Goal: Task Accomplishment & Management: Use online tool/utility

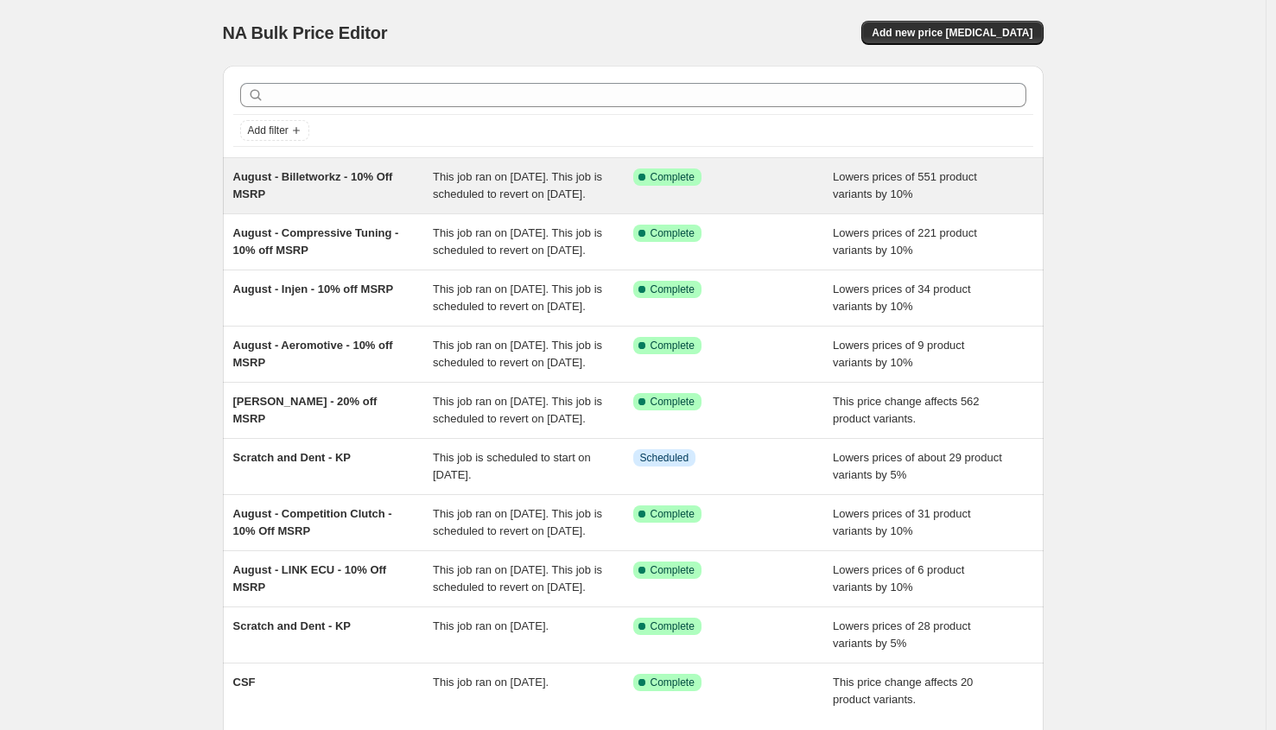
click at [373, 199] on div "August - Billetworkz - 10% Off MSRP" at bounding box center [333, 186] width 200 height 35
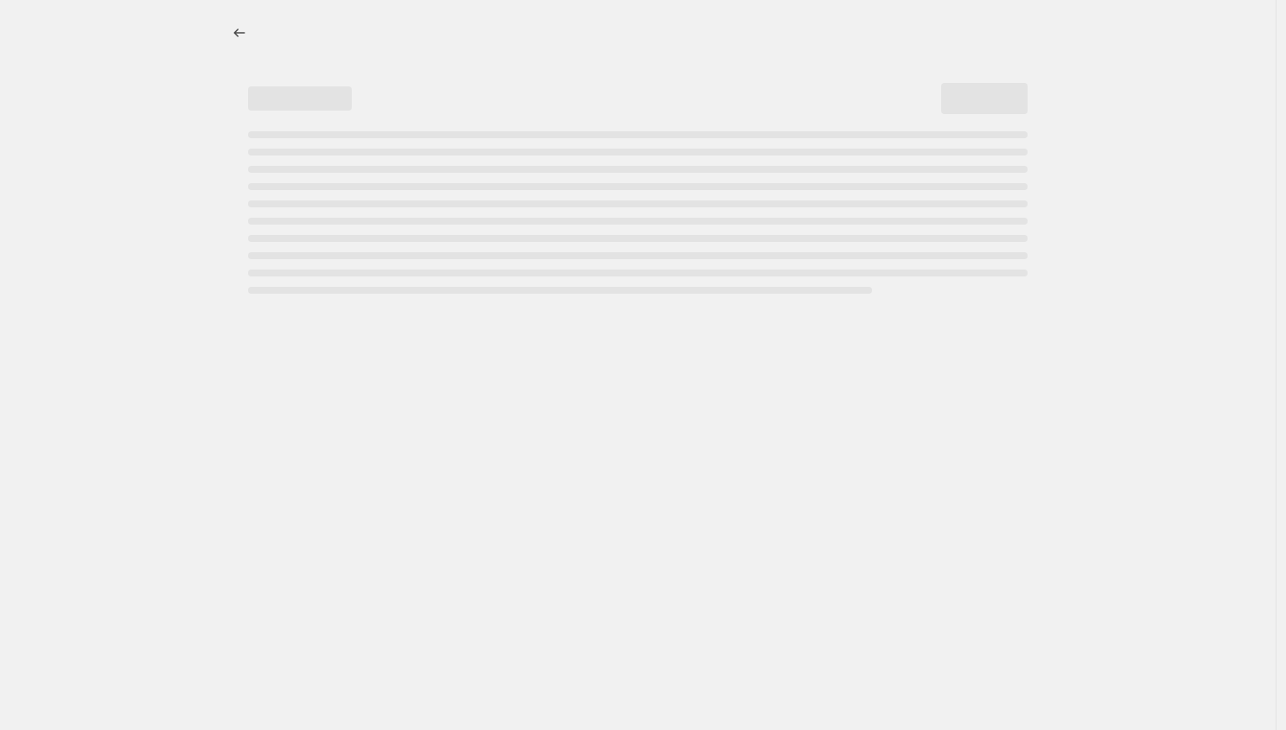
select select "percentage"
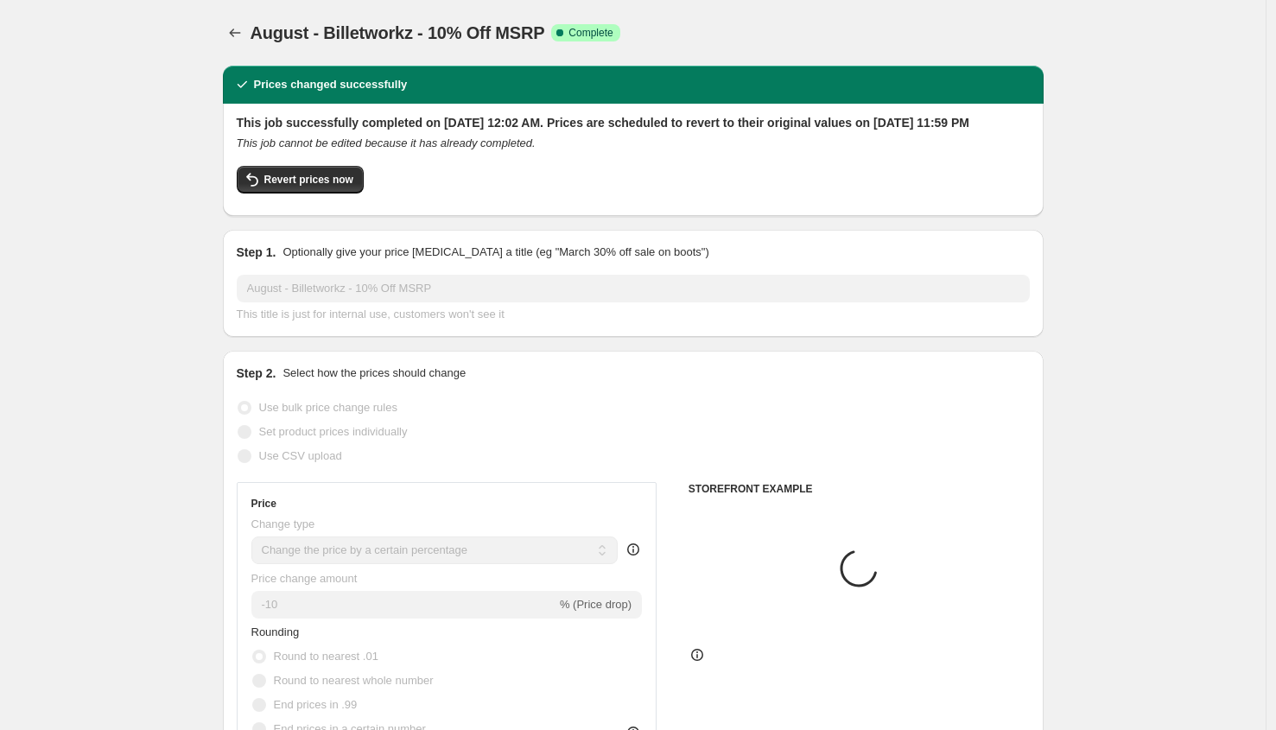
select select "vendor"
click at [875, 24] on button "Copy to new job" at bounding box center [887, 33] width 101 height 24
select select "percentage"
select select "vendor"
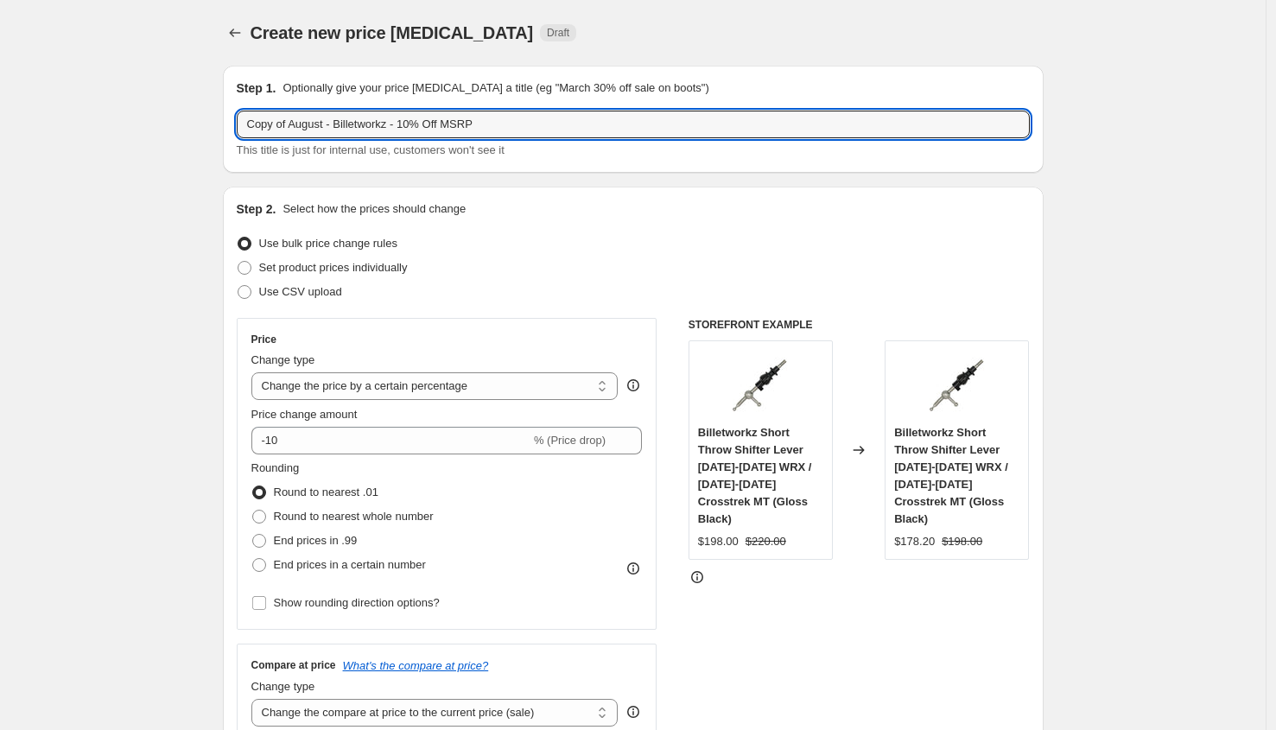
drag, startPoint x: 296, startPoint y: 128, endPoint x: 235, endPoint y: 122, distance: 61.7
click at [235, 122] on div "Step 1. Optionally give your price [MEDICAL_DATA] a title (eg "March 30% off sa…" at bounding box center [633, 119] width 821 height 107
click at [330, 129] on input "August - Billetworkz - 10% Off MSRP" at bounding box center [633, 125] width 793 height 28
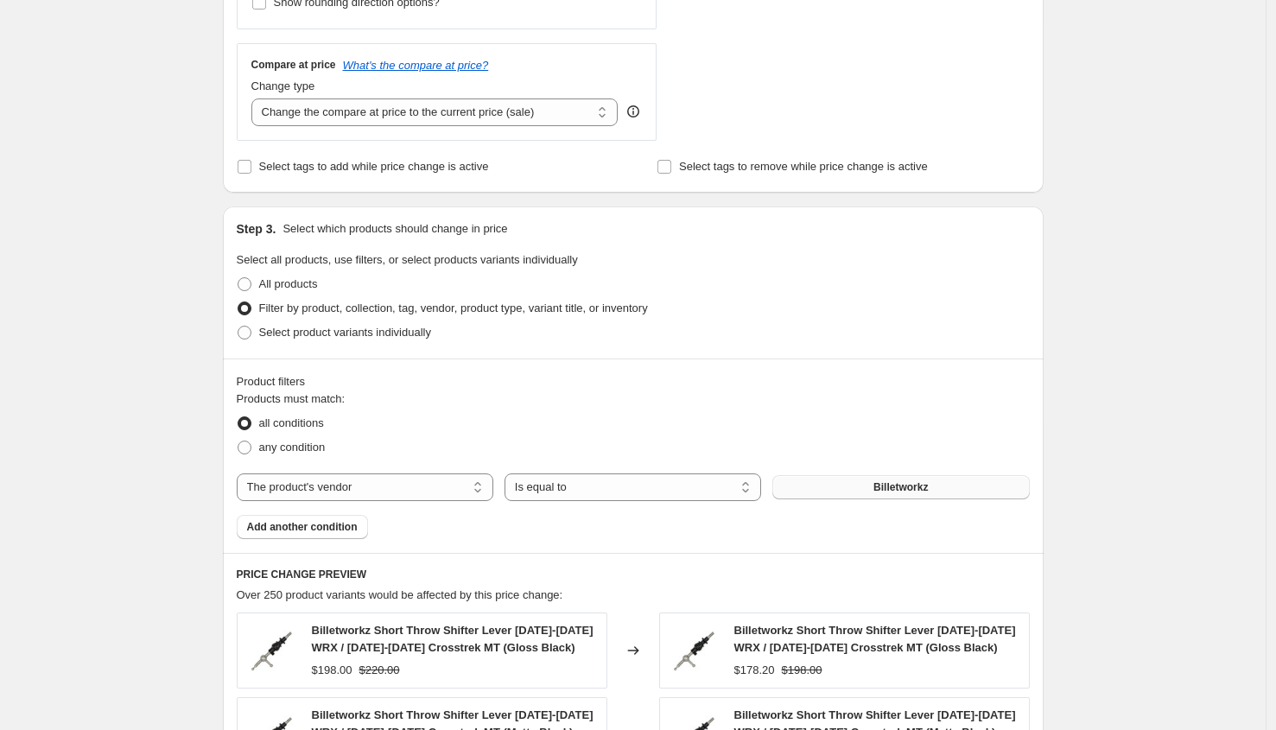
type input "August - HEL Performance - 10% Off MSRP"
click at [847, 492] on button "Billetworkz" at bounding box center [901, 487] width 257 height 24
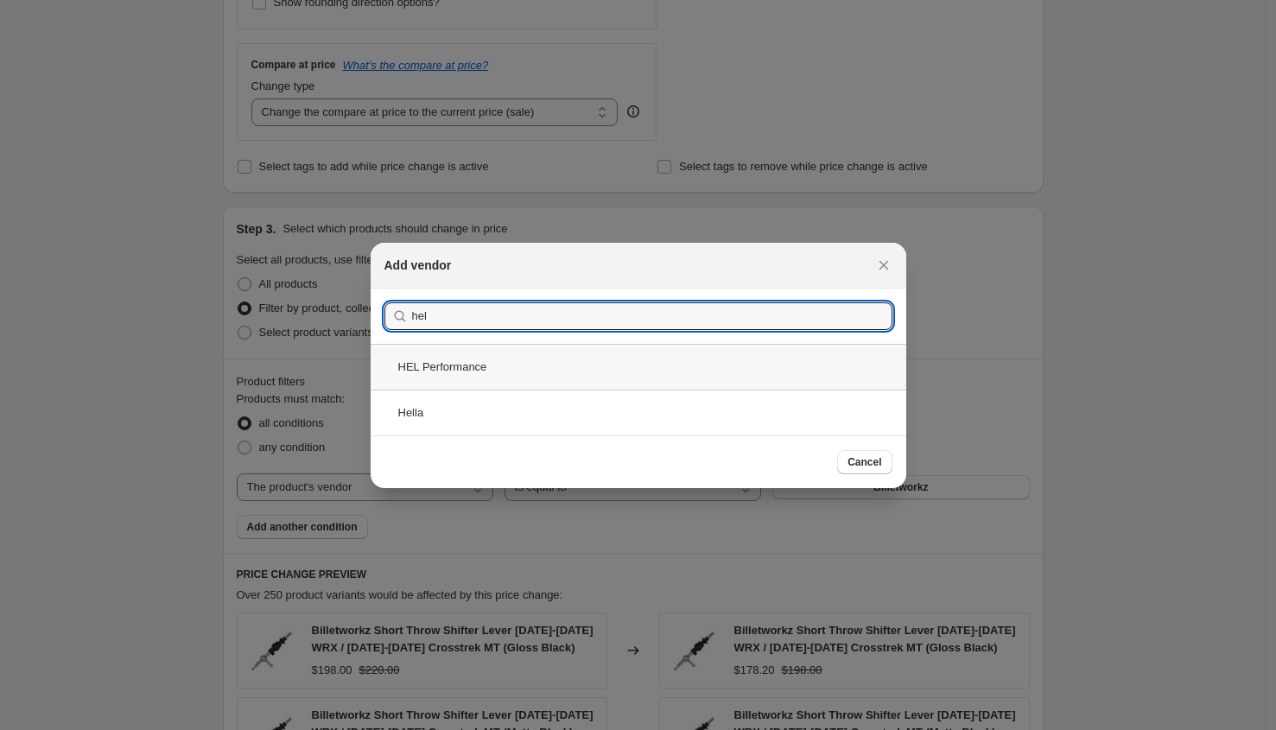
type input "hel"
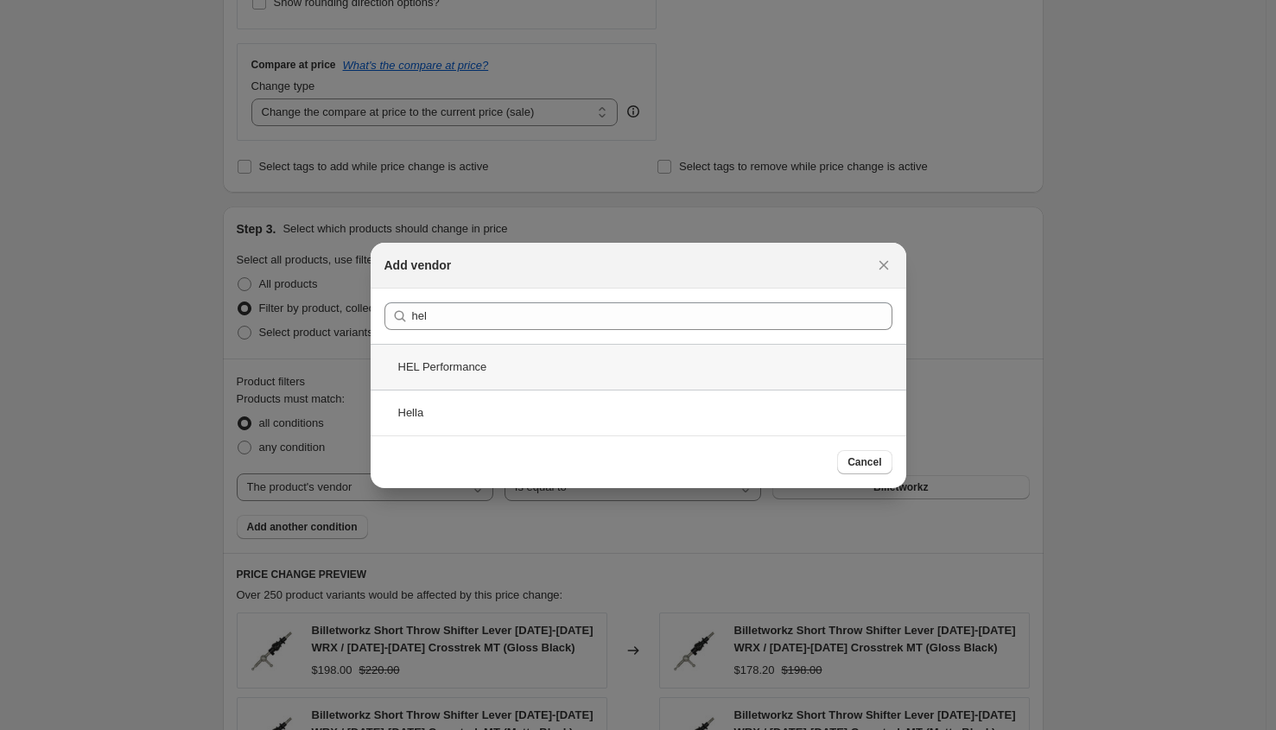
click at [447, 376] on div "HEL Performance" at bounding box center [639, 367] width 536 height 46
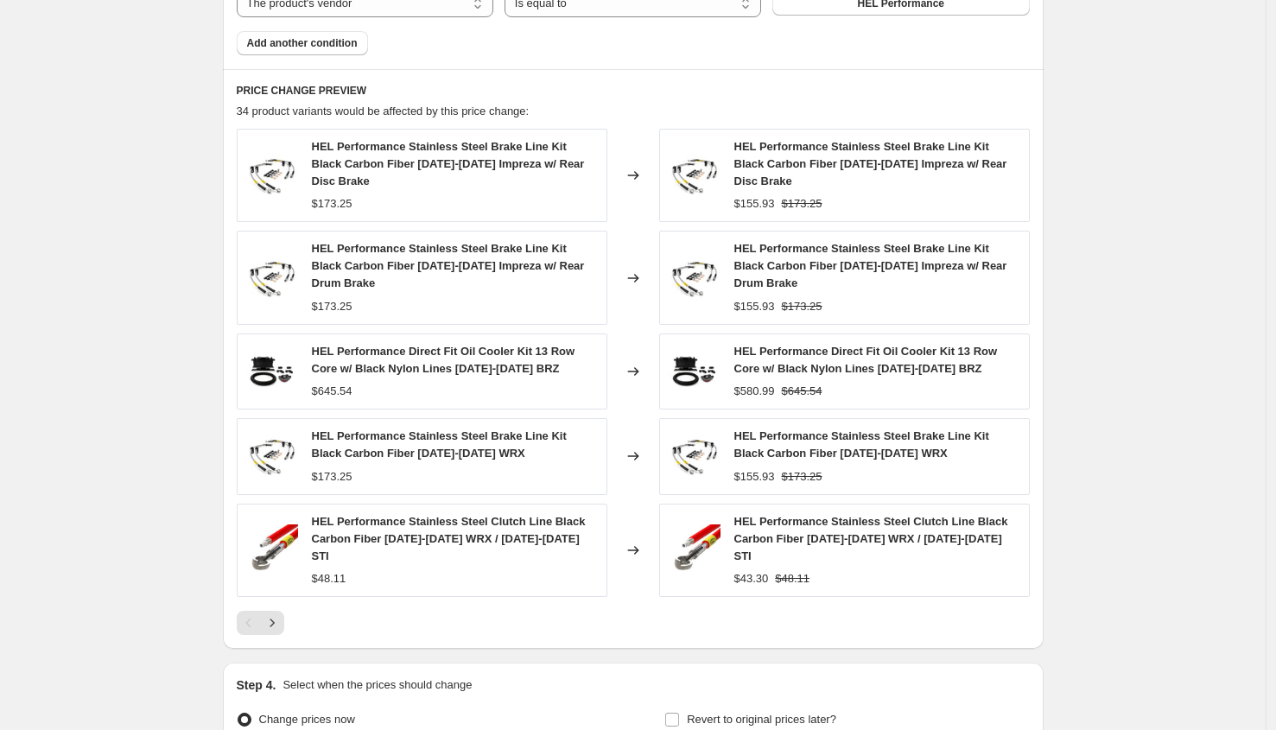
scroll to position [1183, 0]
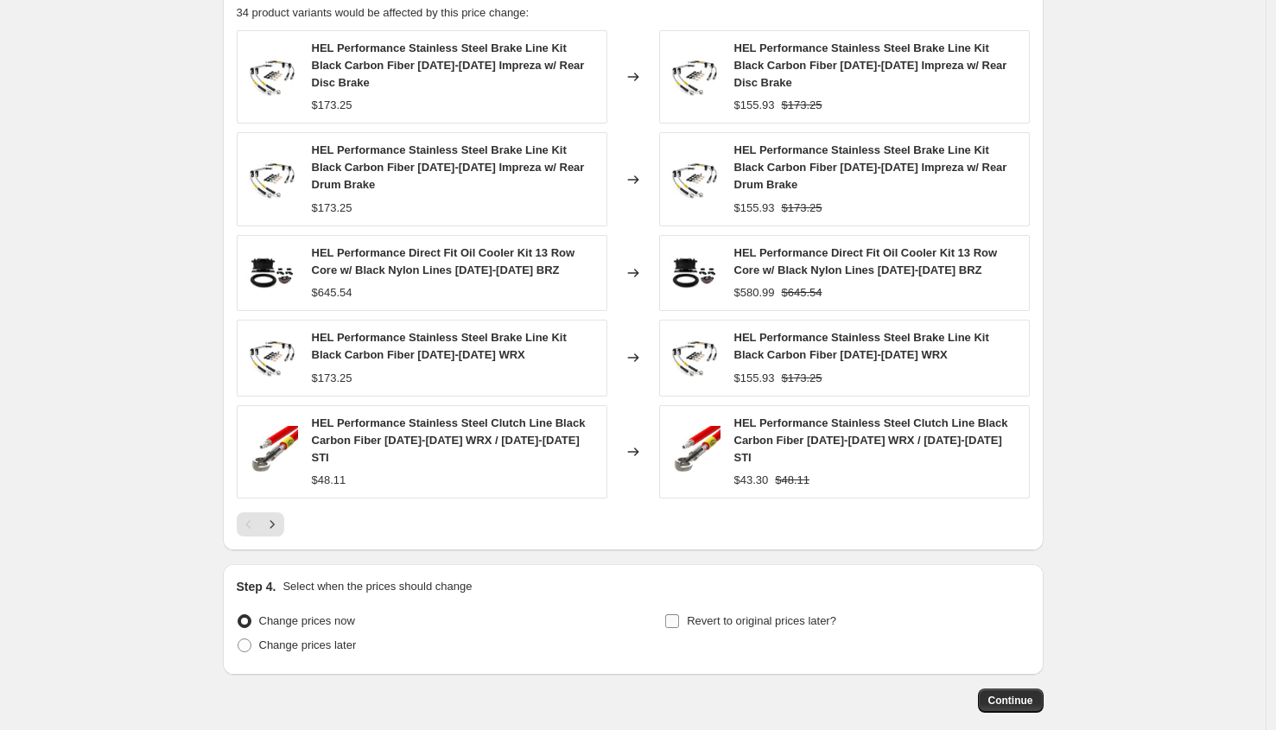
click at [792, 614] on span "Revert to original prices later?" at bounding box center [762, 620] width 150 height 13
click at [679, 614] on input "Revert to original prices later?" at bounding box center [672, 621] width 14 height 14
checkbox input "true"
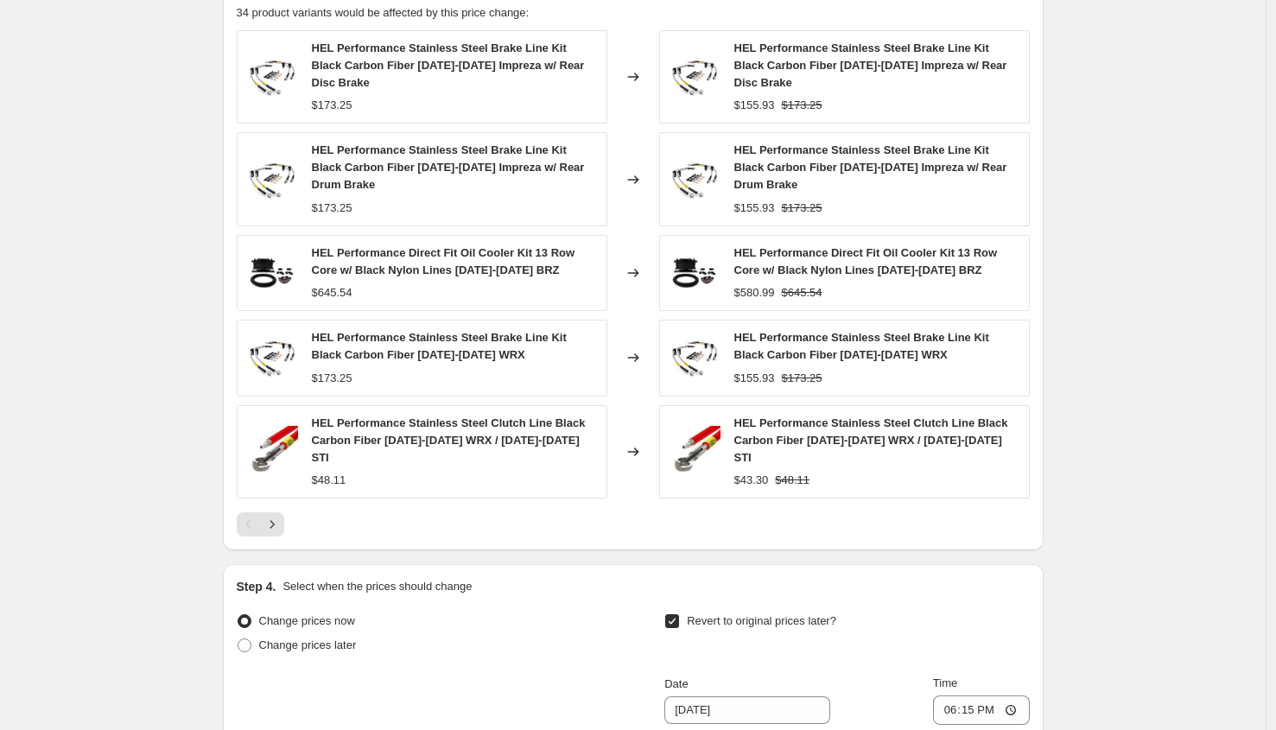
scroll to position [1549, 0]
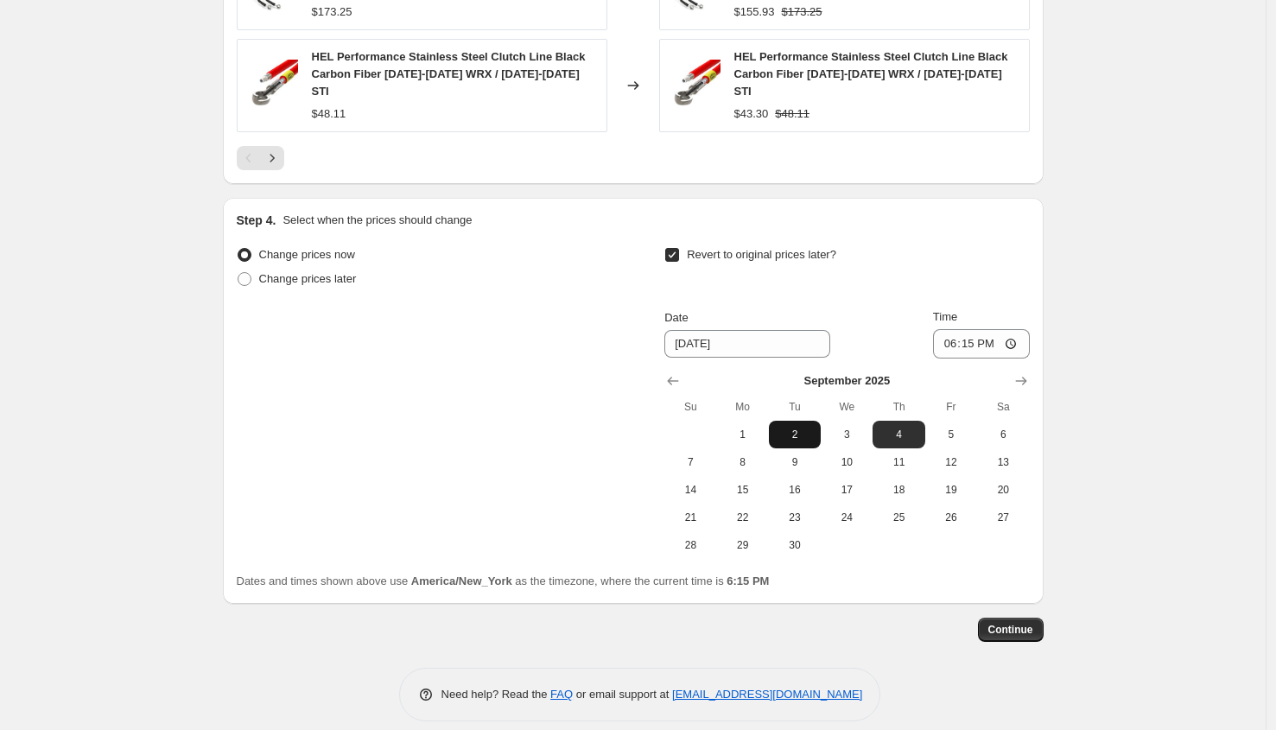
click at [783, 428] on span "2" at bounding box center [795, 435] width 38 height 14
type input "[DATE]"
click at [951, 329] on input "18:15" at bounding box center [981, 343] width 97 height 29
type input "23:59"
click at [1030, 623] on span "Continue" at bounding box center [1011, 630] width 45 height 14
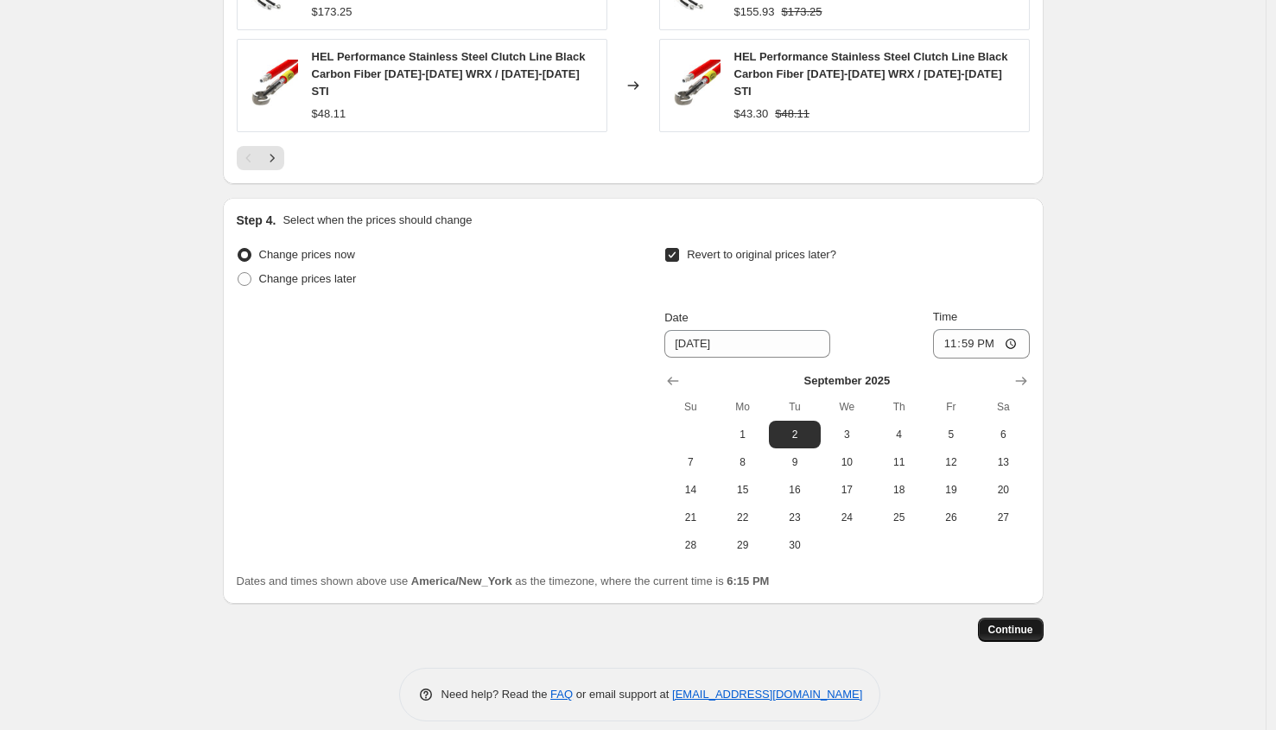
scroll to position [0, 0]
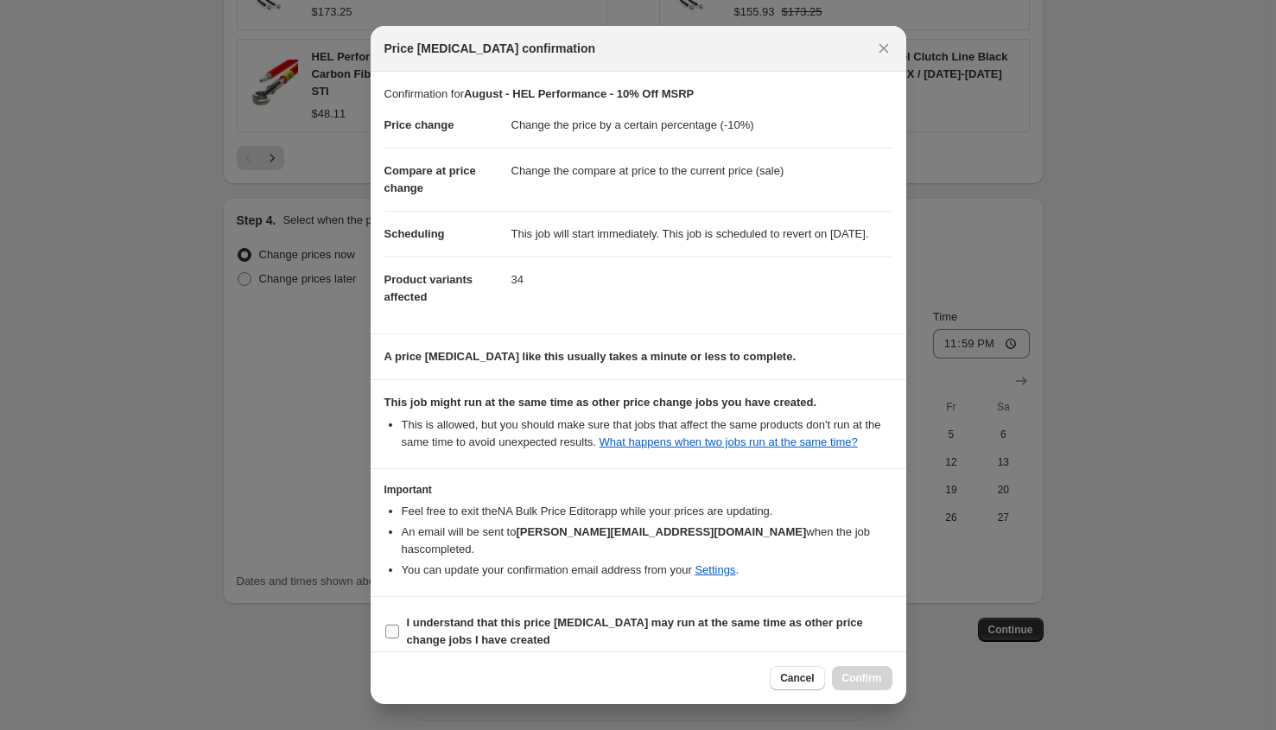
click at [489, 639] on b "I understand that this price [MEDICAL_DATA] may run at the same time as other p…" at bounding box center [635, 631] width 456 height 30
click at [399, 639] on input "I understand that this price [MEDICAL_DATA] may run at the same time as other p…" at bounding box center [392, 632] width 14 height 14
checkbox input "true"
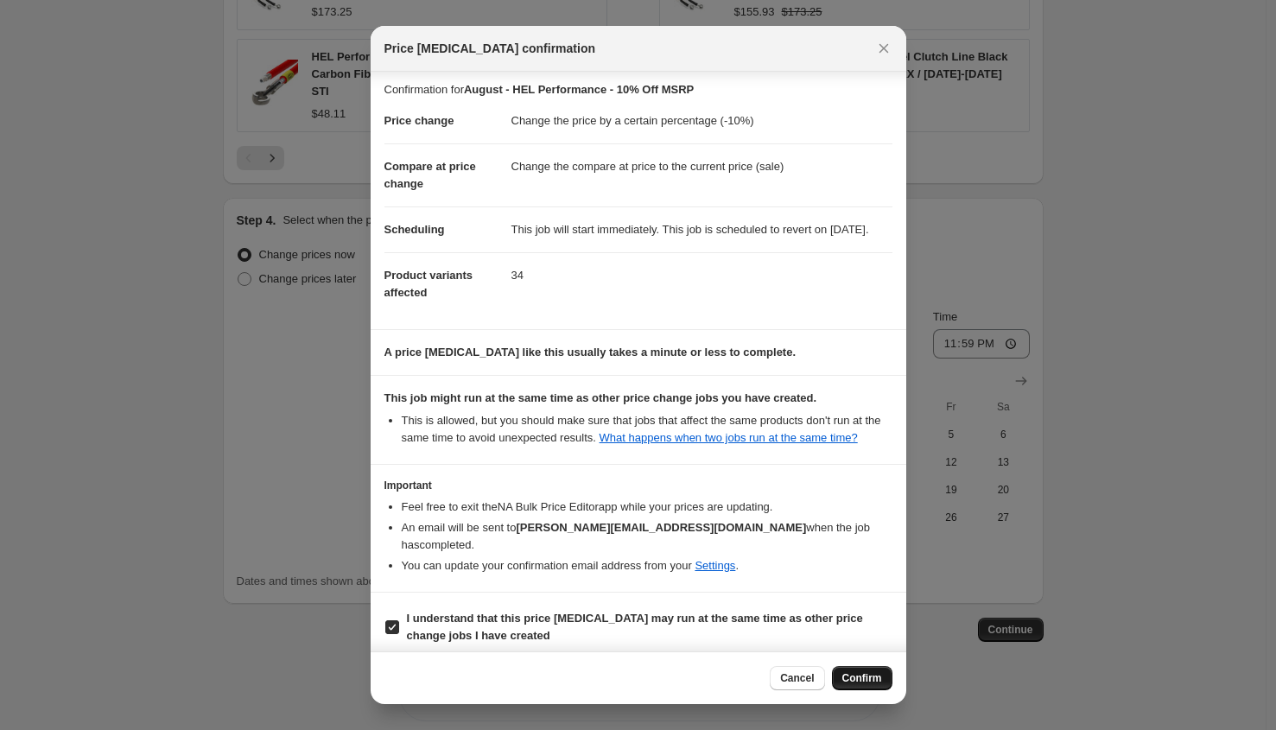
click at [872, 681] on span "Confirm" at bounding box center [863, 678] width 40 height 14
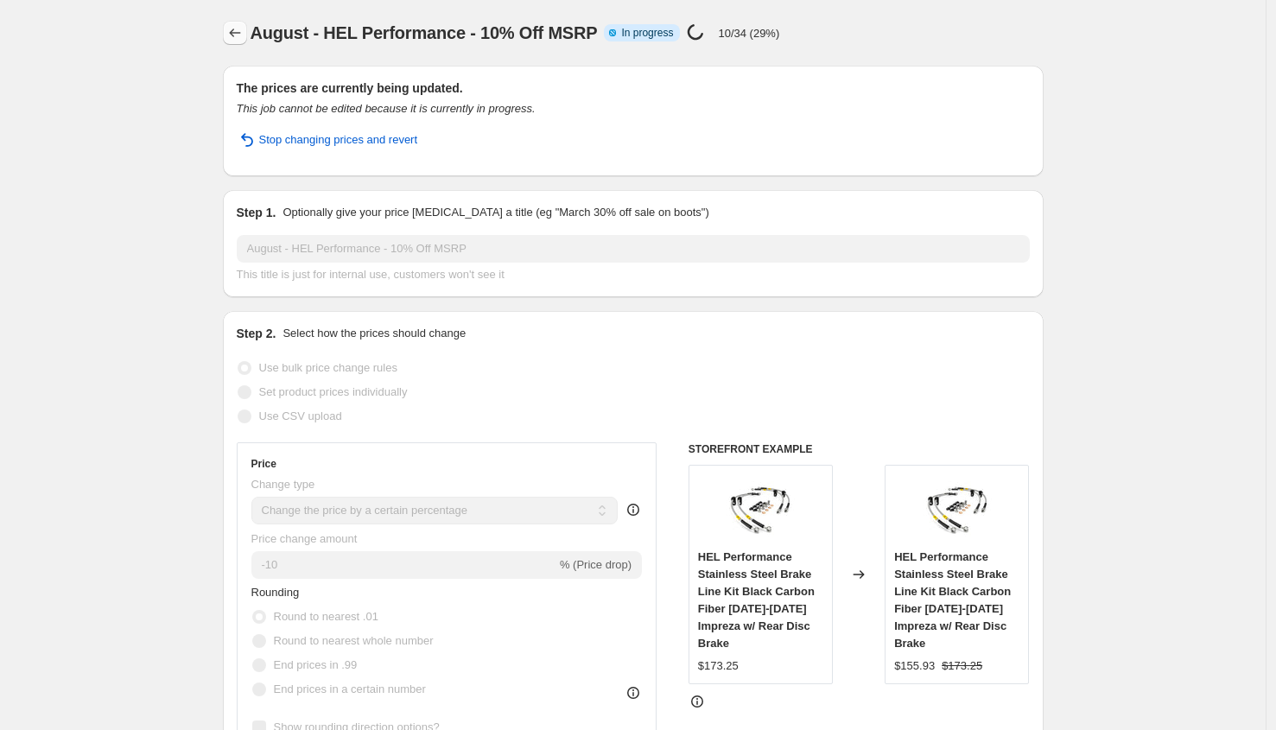
click at [236, 25] on icon "Price change jobs" at bounding box center [234, 32] width 17 height 17
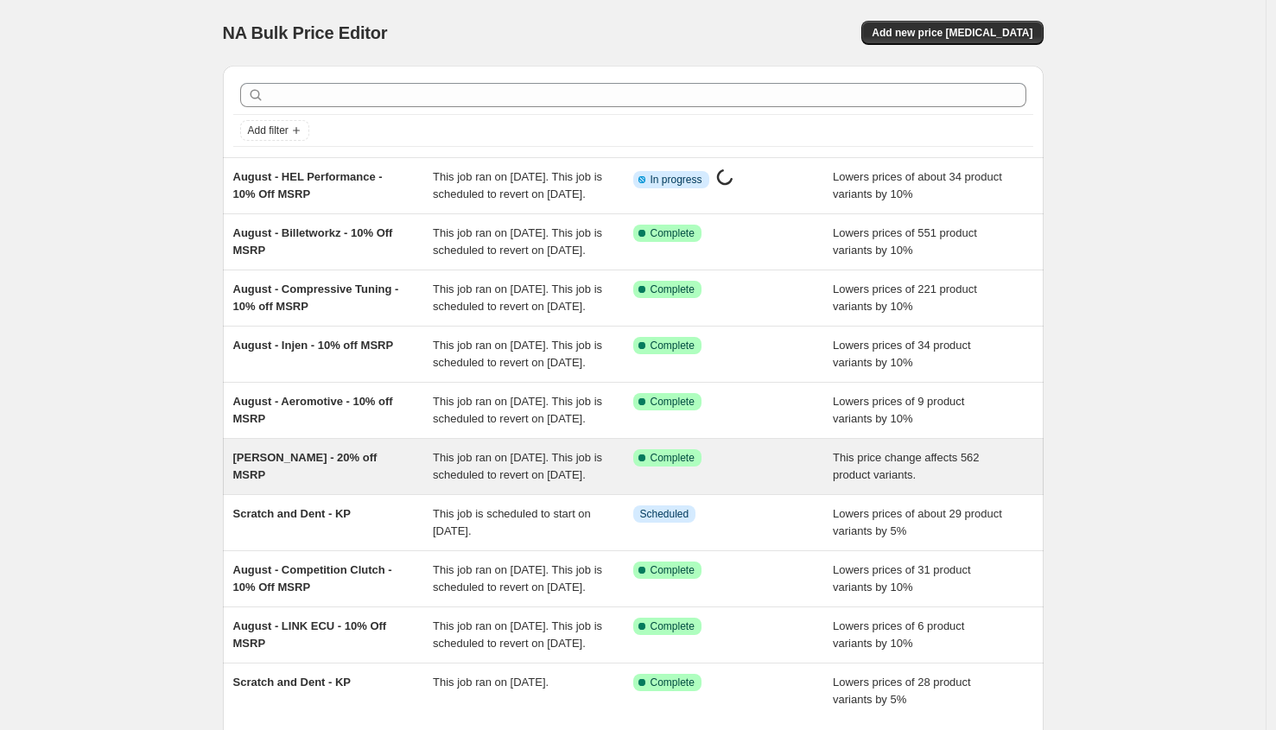
click at [431, 484] on div "[PERSON_NAME] - 20% off MSRP" at bounding box center [333, 466] width 200 height 35
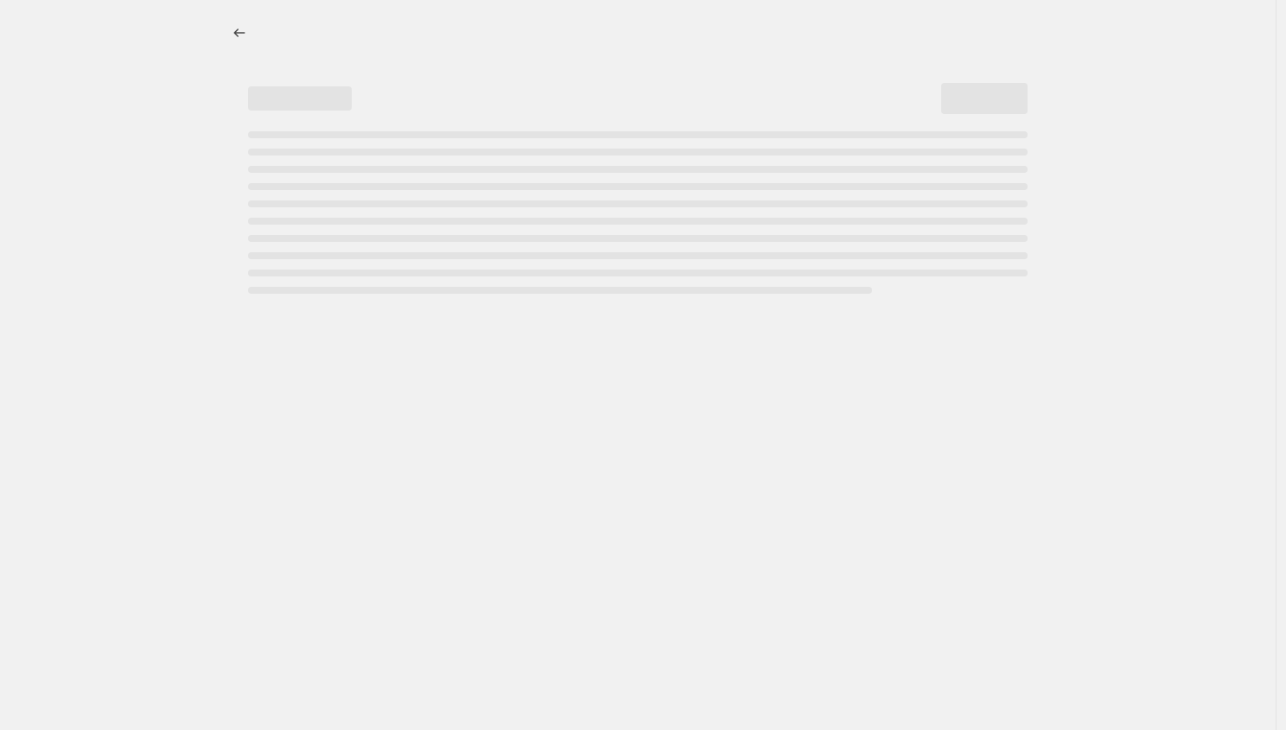
select select "pcap"
select select "no_change"
select select "vendor"
select select "tag"
select select "not_equal"
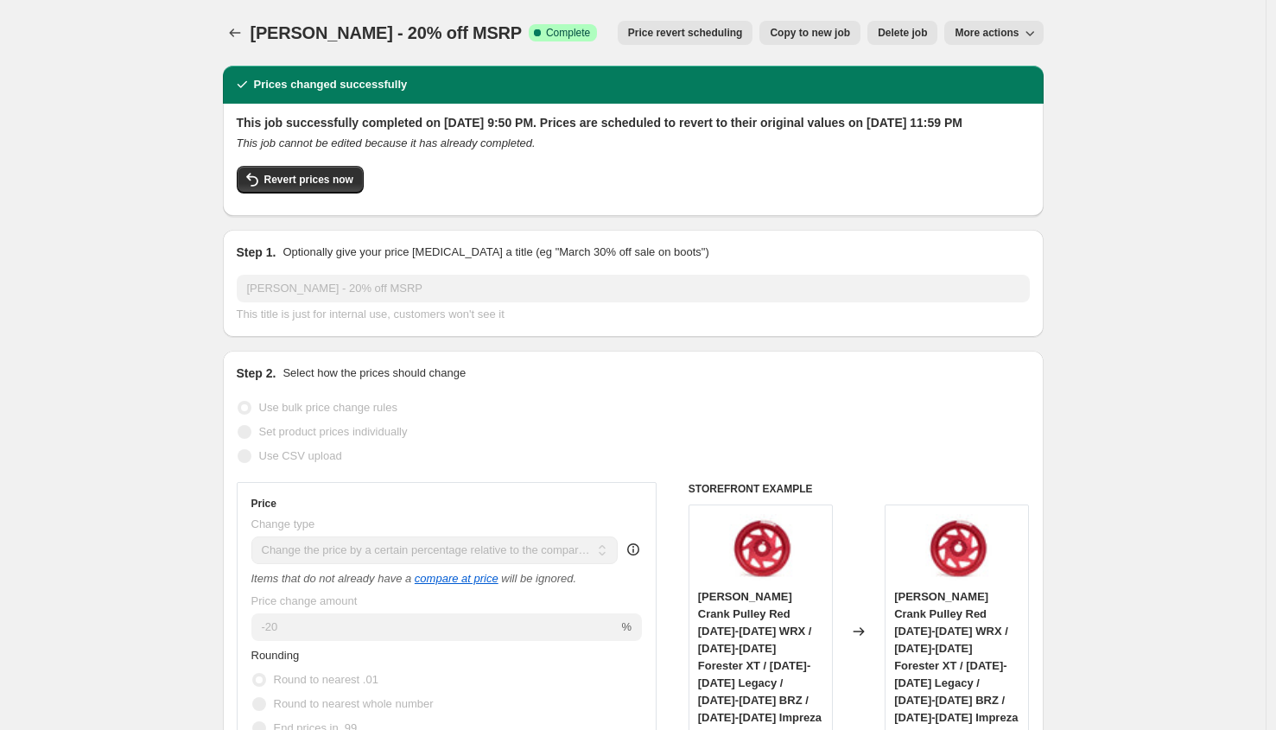
click at [808, 27] on span "Copy to new job" at bounding box center [810, 33] width 80 height 14
select select "pcap"
select select "no_change"
select select "vendor"
select select "tag"
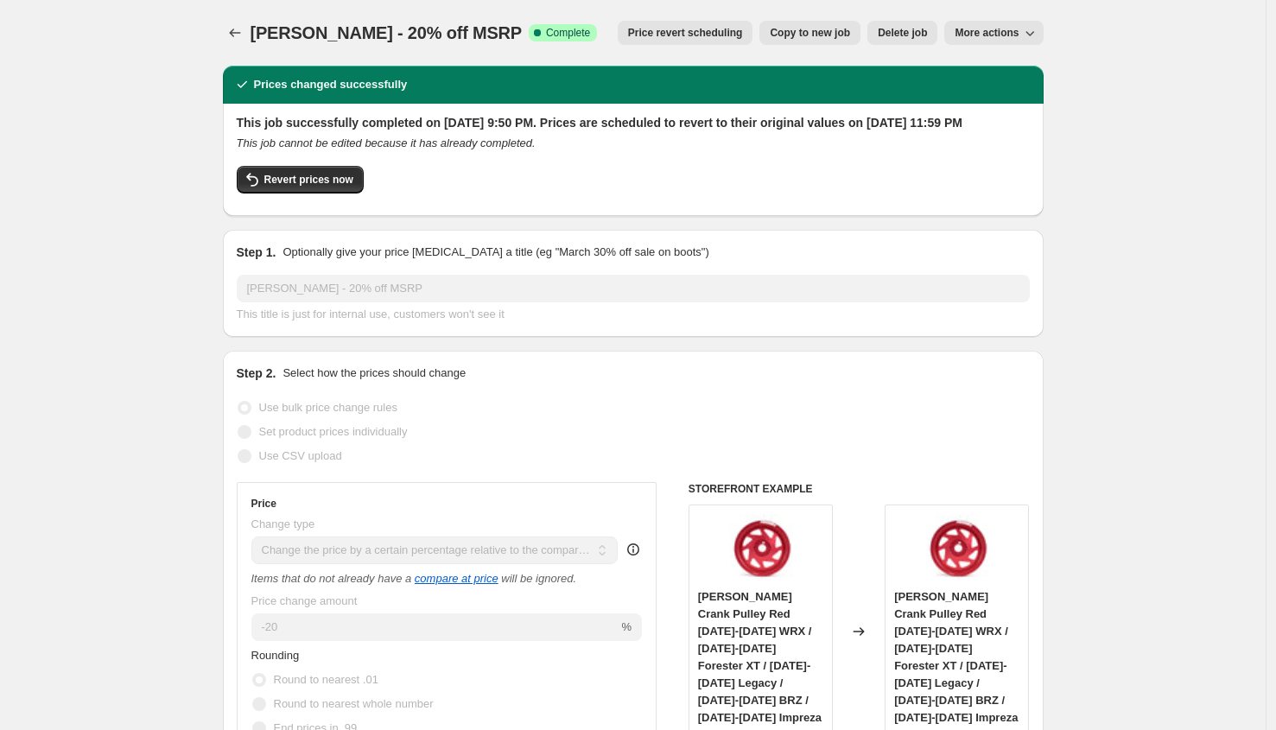
select select "not_equal"
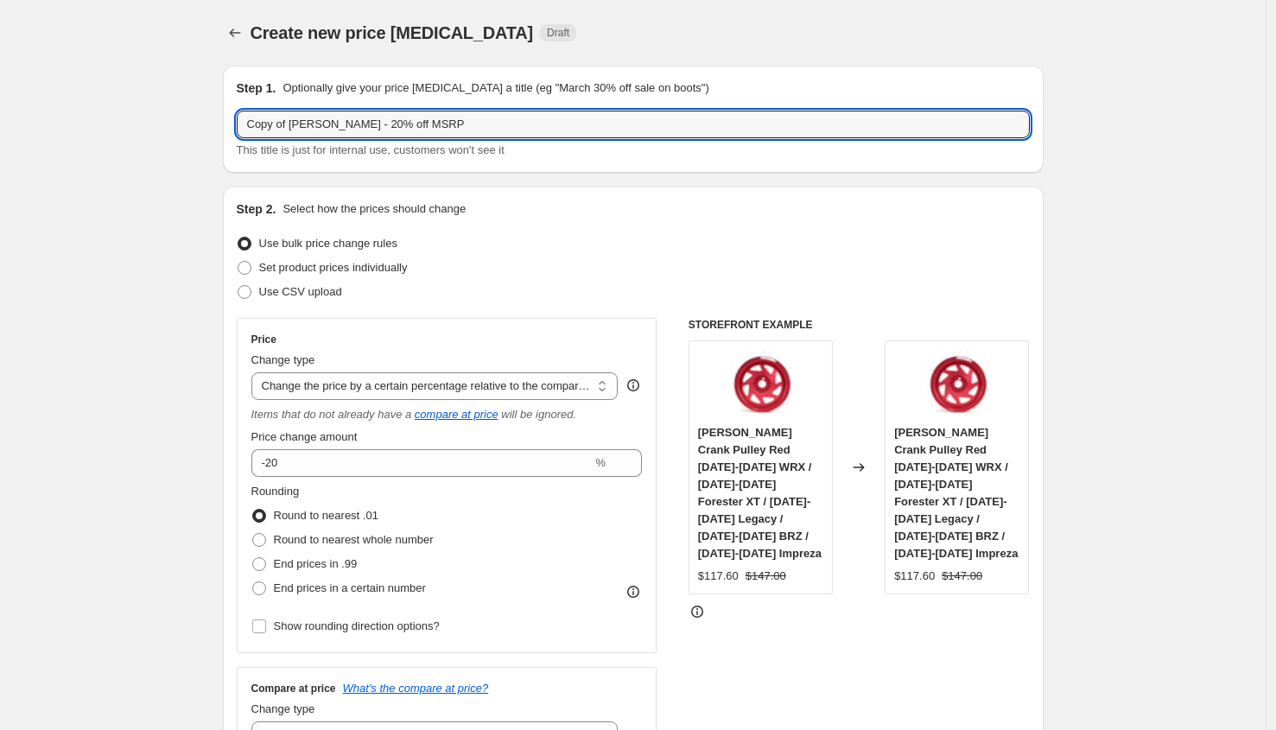
drag, startPoint x: 297, startPoint y: 128, endPoint x: 49, endPoint y: 88, distance: 251.2
click at [242, 114] on input "Copy of [PERSON_NAME] - 20% off MSRP" at bounding box center [633, 125] width 793 height 28
click at [315, 131] on input "[PERSON_NAME] - 20% off MSRP" at bounding box center [633, 125] width 793 height 28
click at [353, 127] on input "August - Driven - 20% off MSRP" at bounding box center [633, 125] width 793 height 28
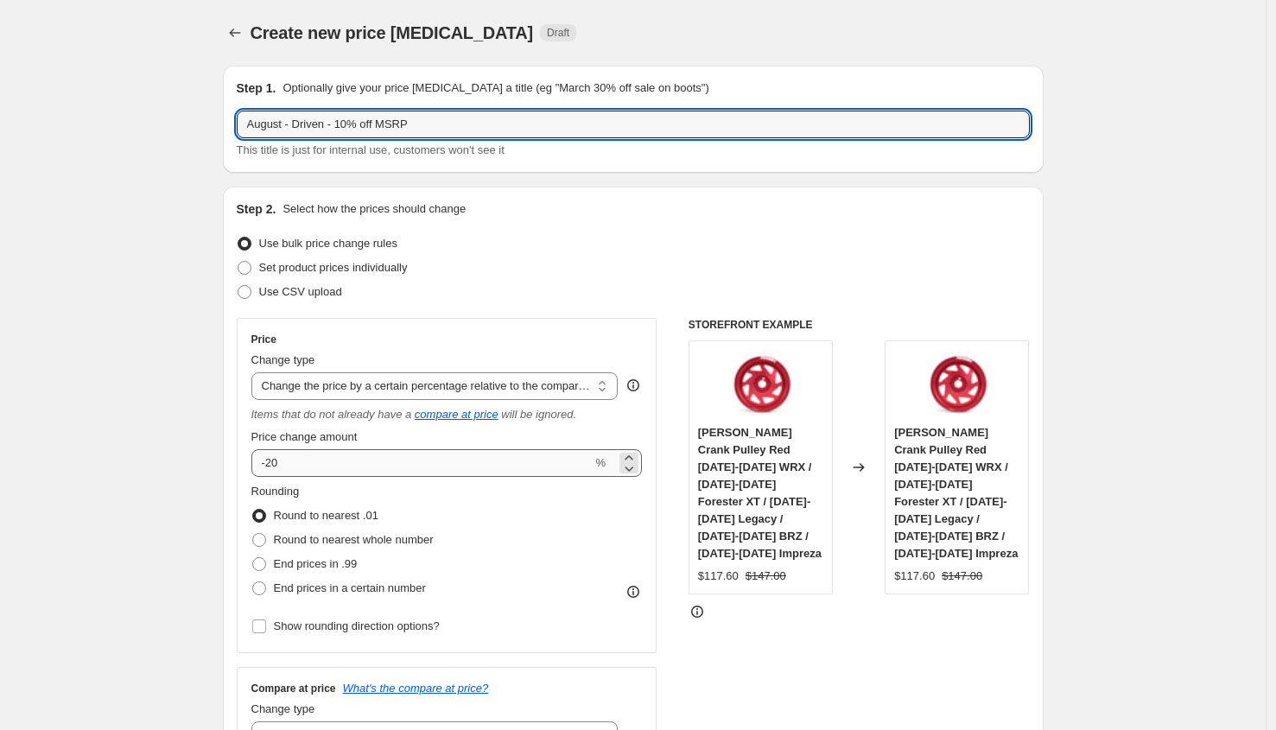
type input "August - Driven - 10% off MSRP"
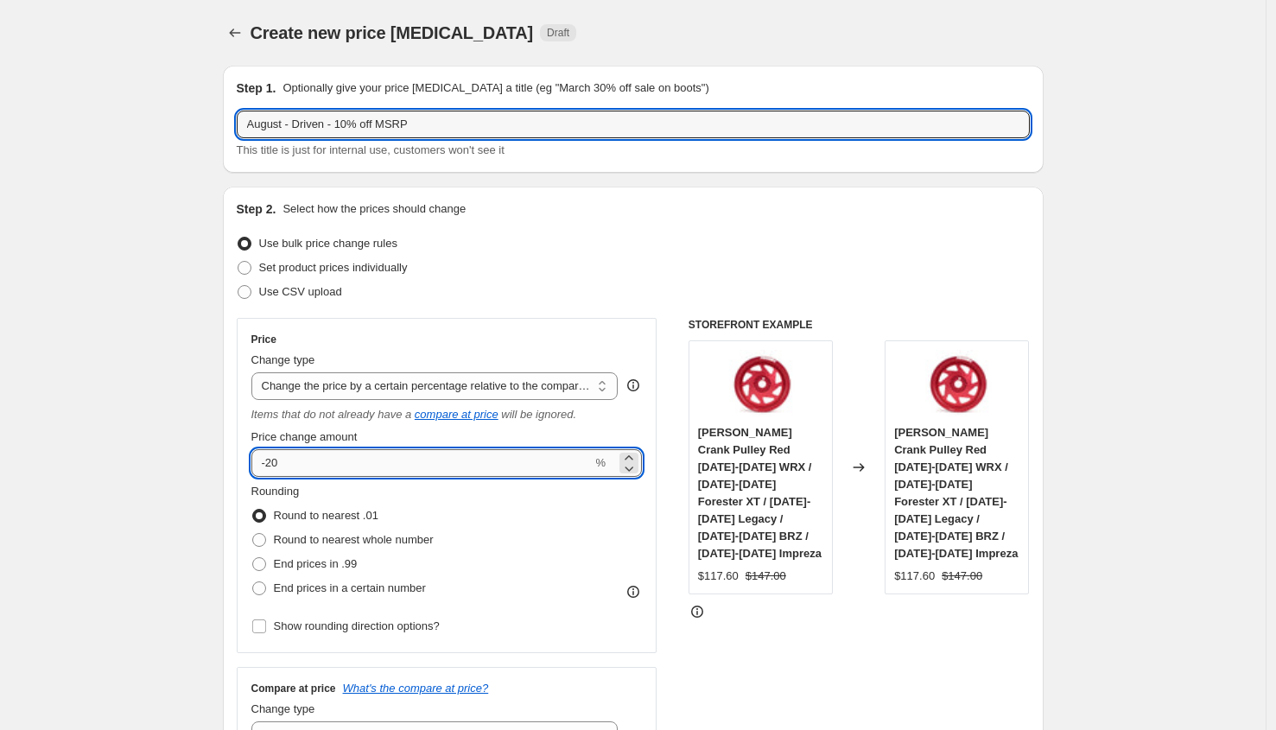
click at [315, 466] on input "-20" at bounding box center [421, 463] width 341 height 28
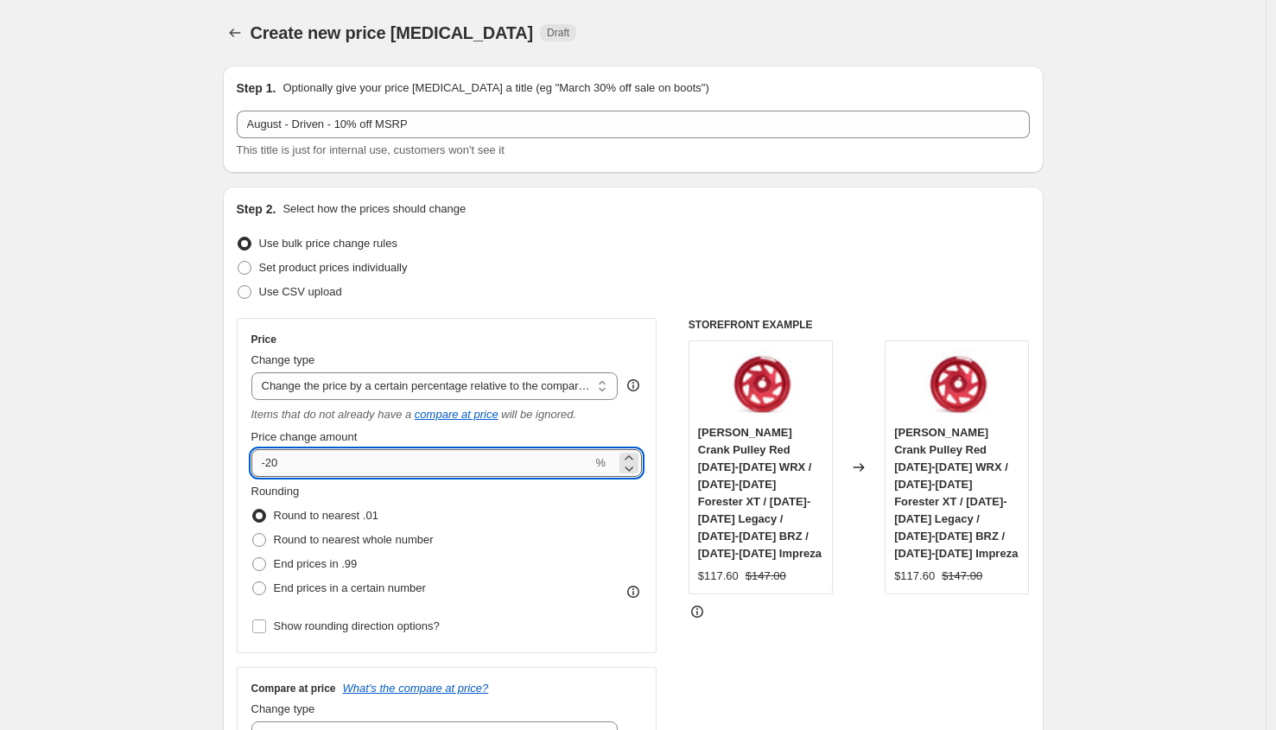
type input "-2"
type input "-1"
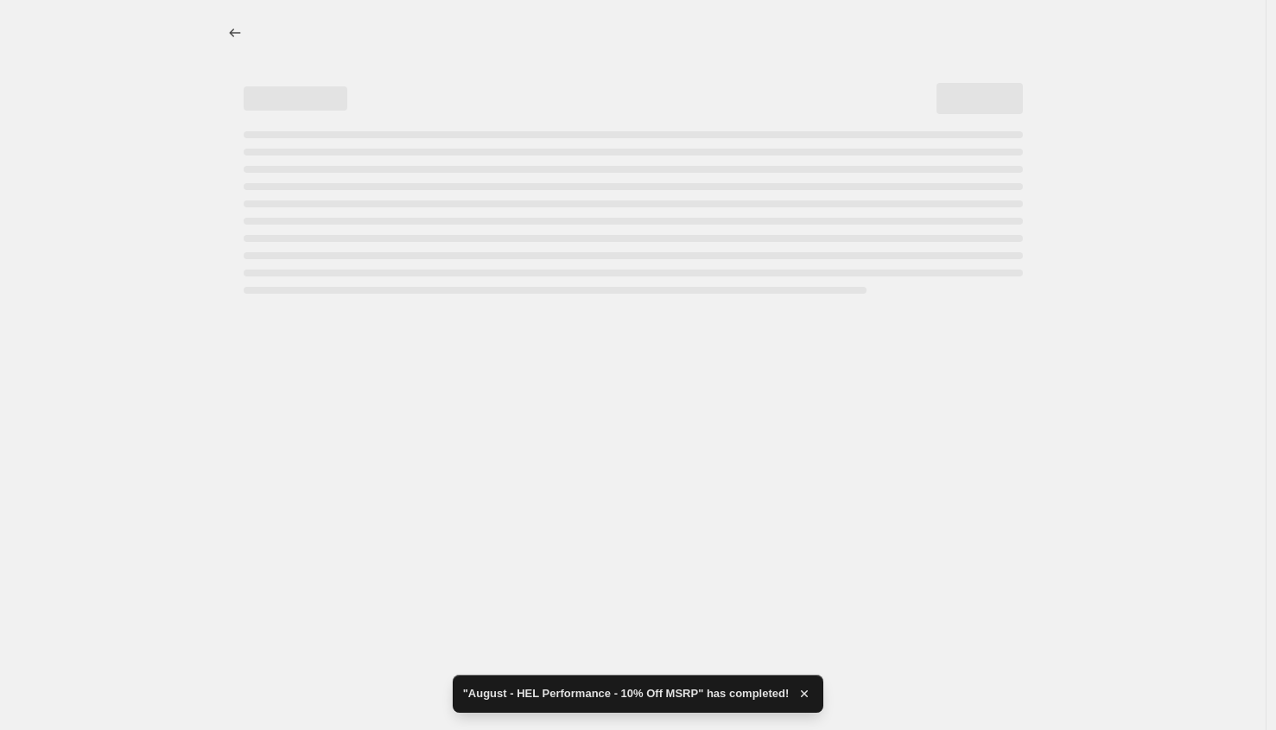
select select "pcap"
select select "no_change"
select select "vendor"
select select "tag"
select select "not_equal"
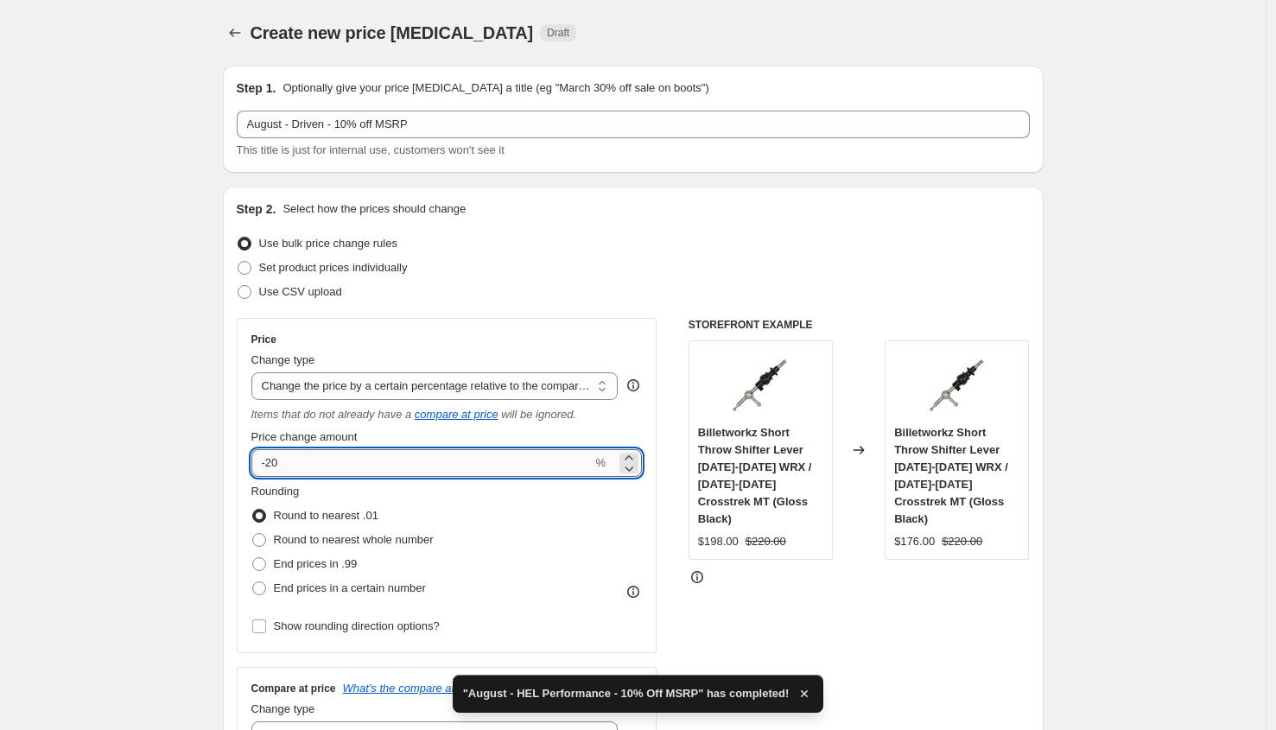
click at [330, 468] on input "-20" at bounding box center [421, 463] width 341 height 28
type input "-2"
type input "-1"
type input "-0"
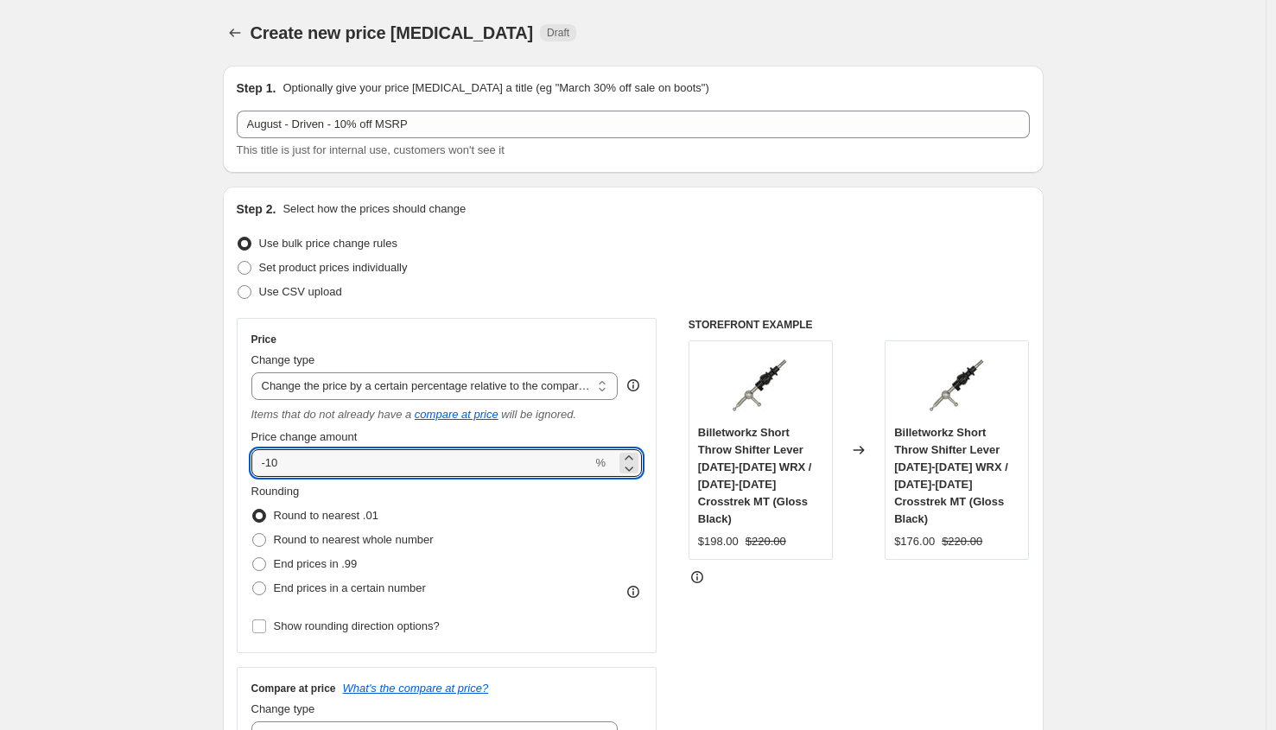
type input "-10"
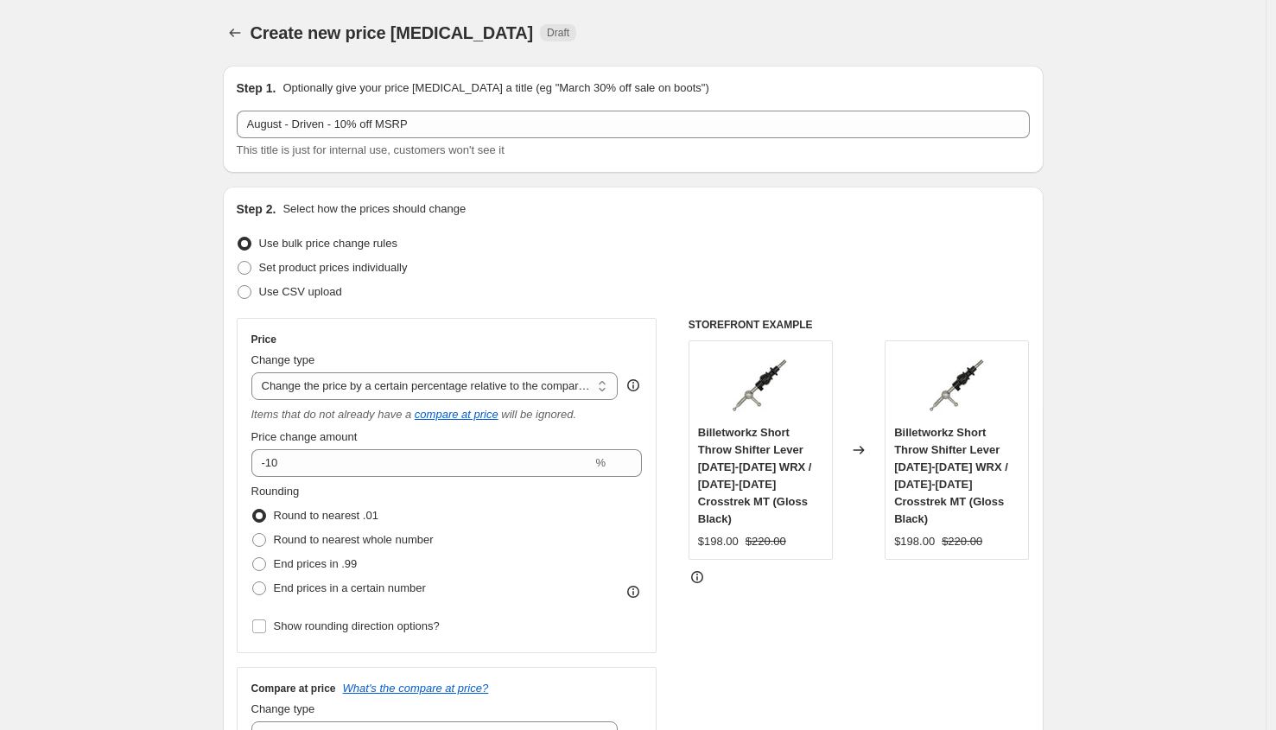
scroll to position [661, 0]
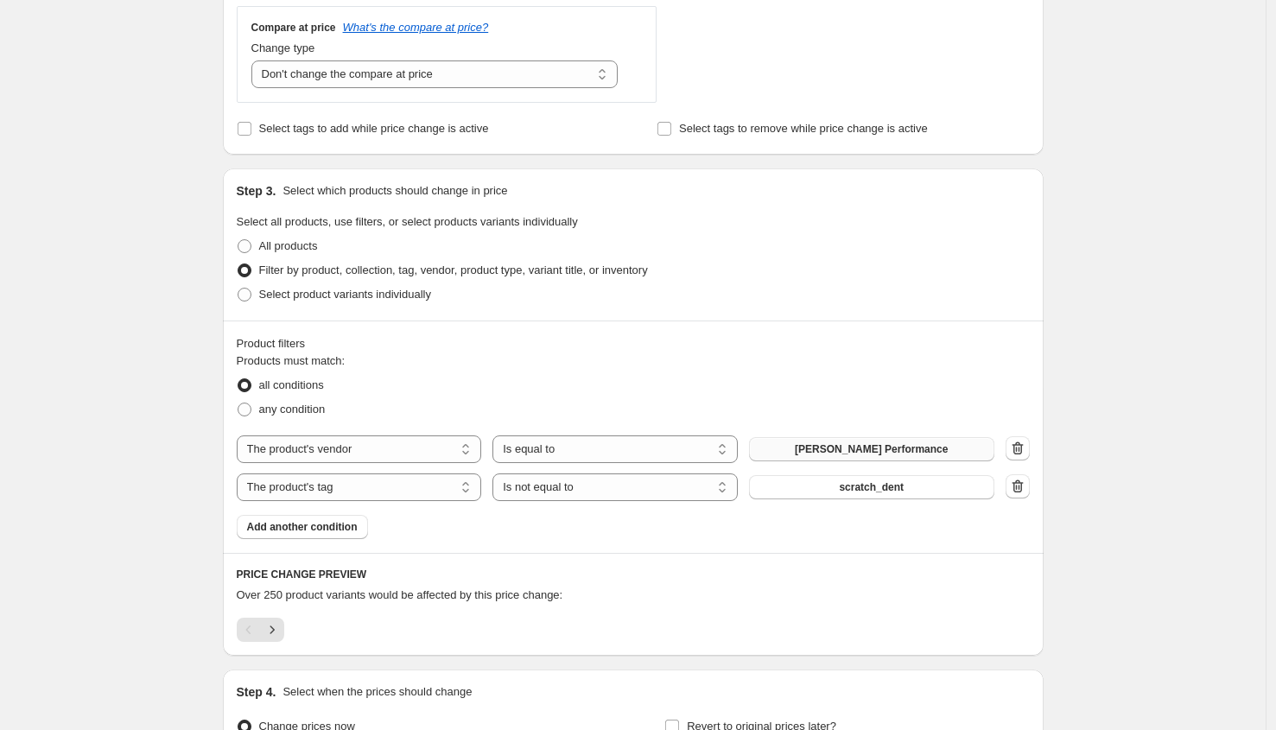
click at [861, 447] on span "[PERSON_NAME] Performance" at bounding box center [871, 449] width 153 height 14
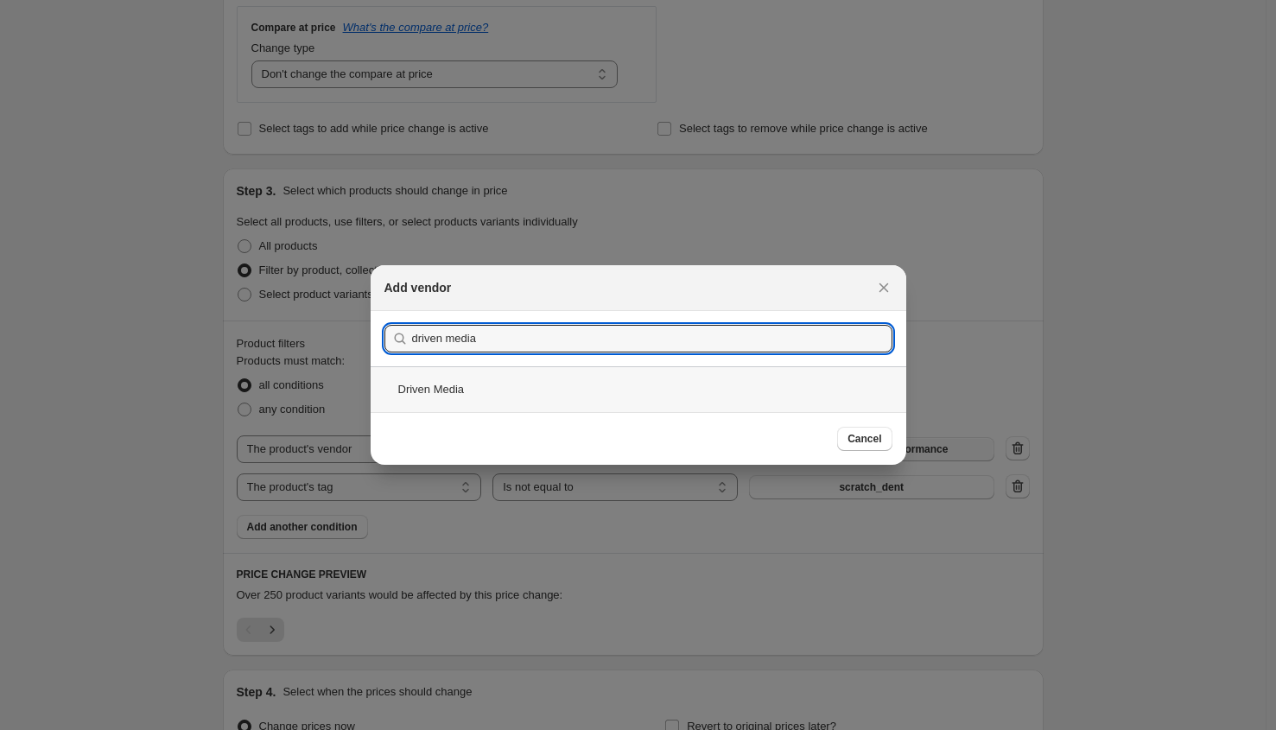
type input "driven media"
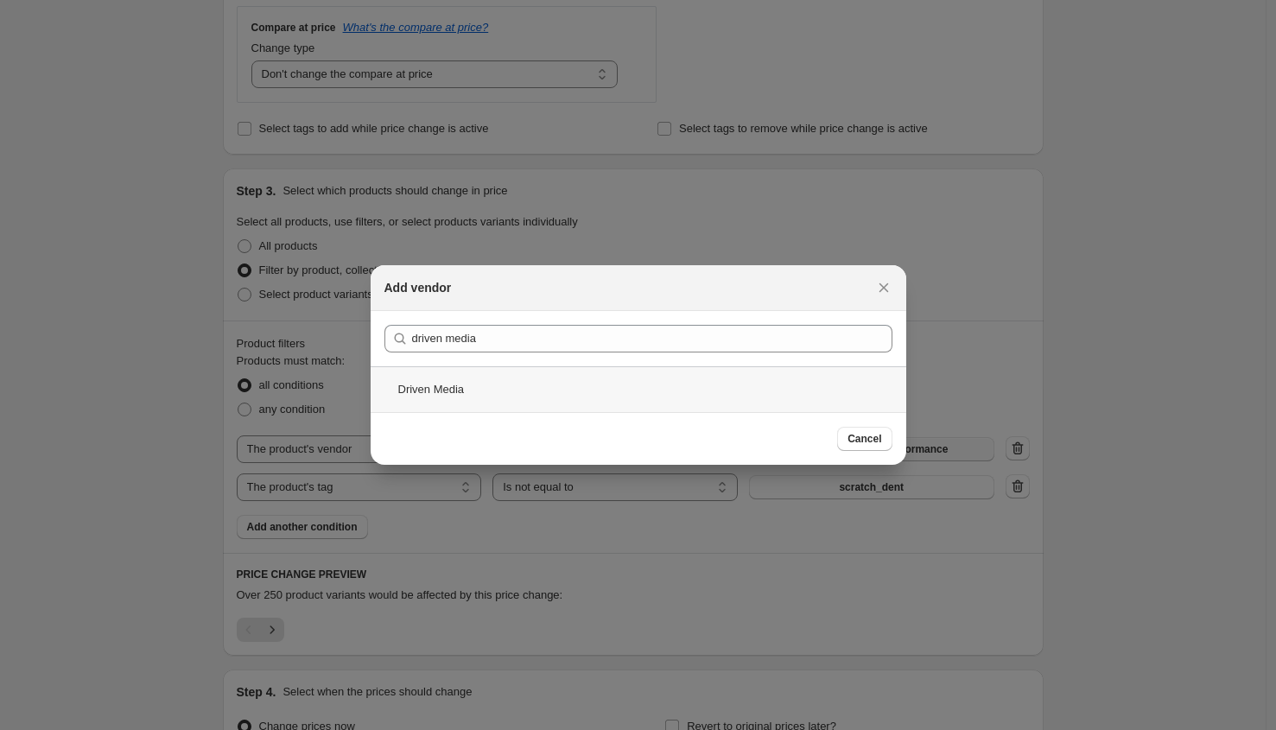
click at [661, 402] on div "Driven Media" at bounding box center [639, 389] width 536 height 46
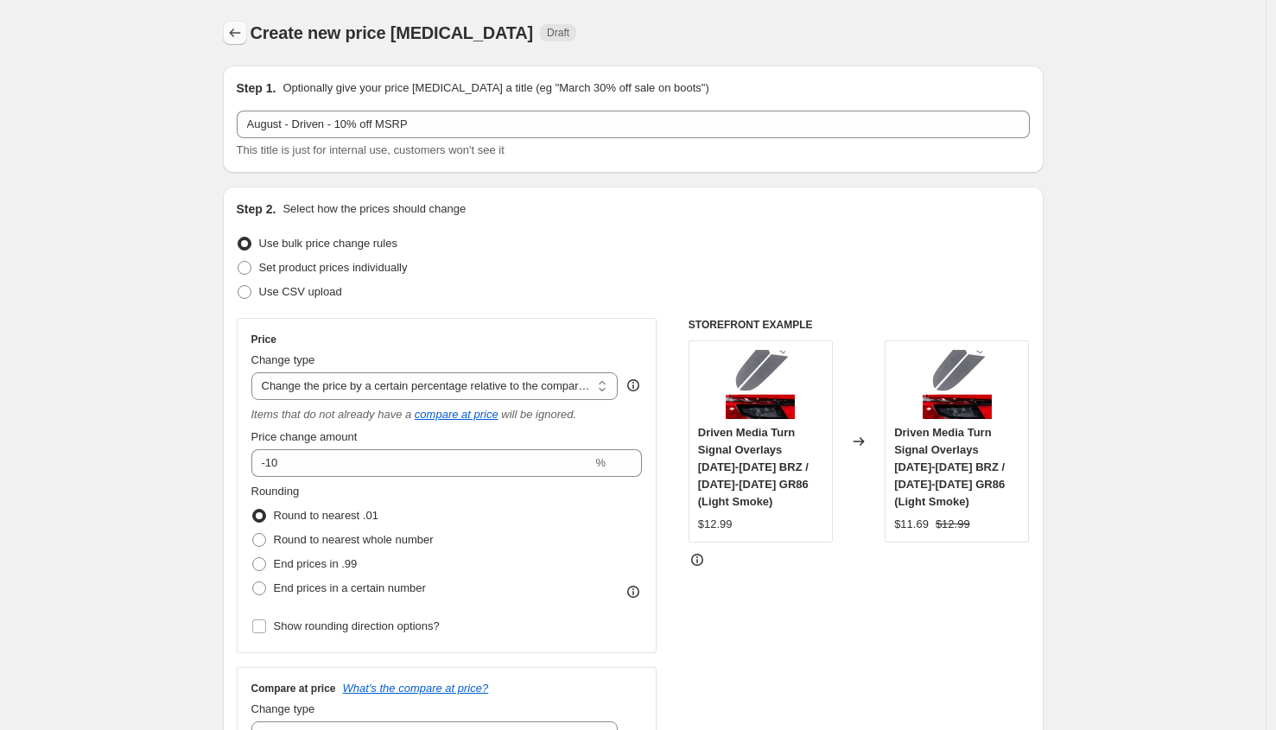
click at [243, 23] on button "Price change jobs" at bounding box center [235, 33] width 24 height 24
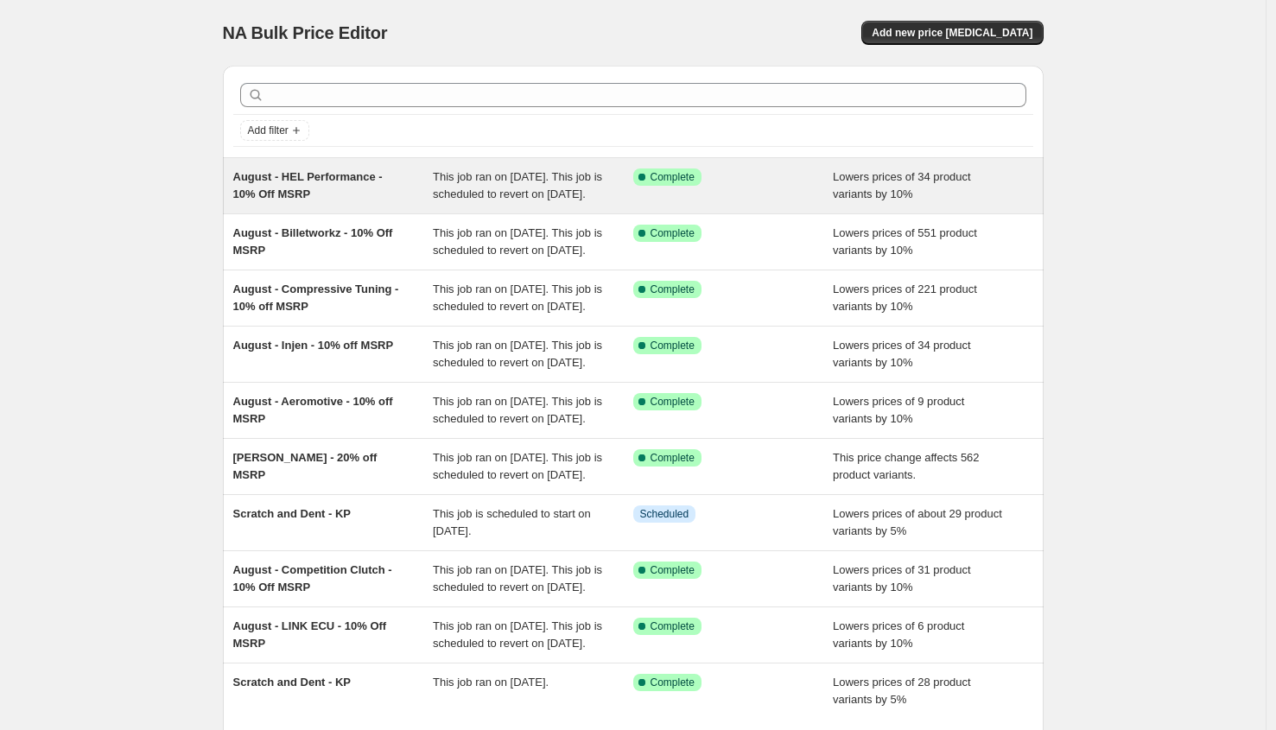
click at [433, 203] on div "August - HEL Performance - 10% Off MSRP" at bounding box center [333, 186] width 200 height 35
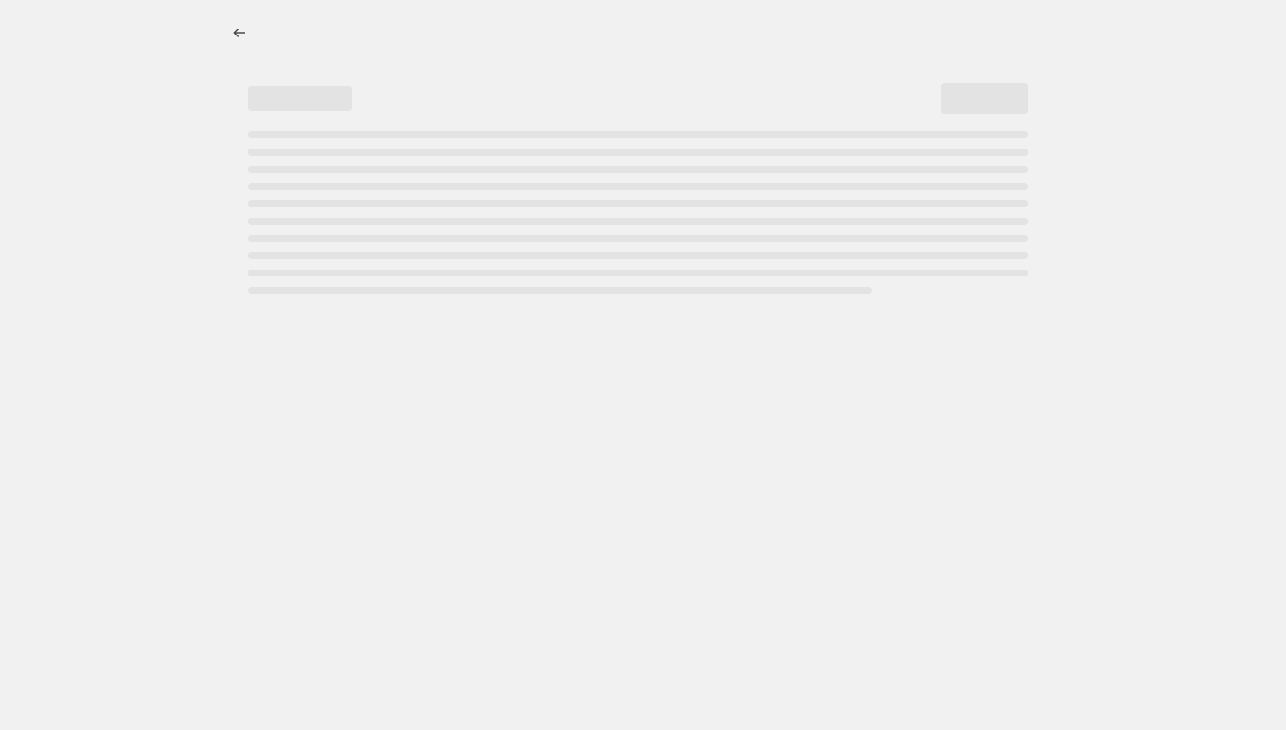
select select "percentage"
select select "vendor"
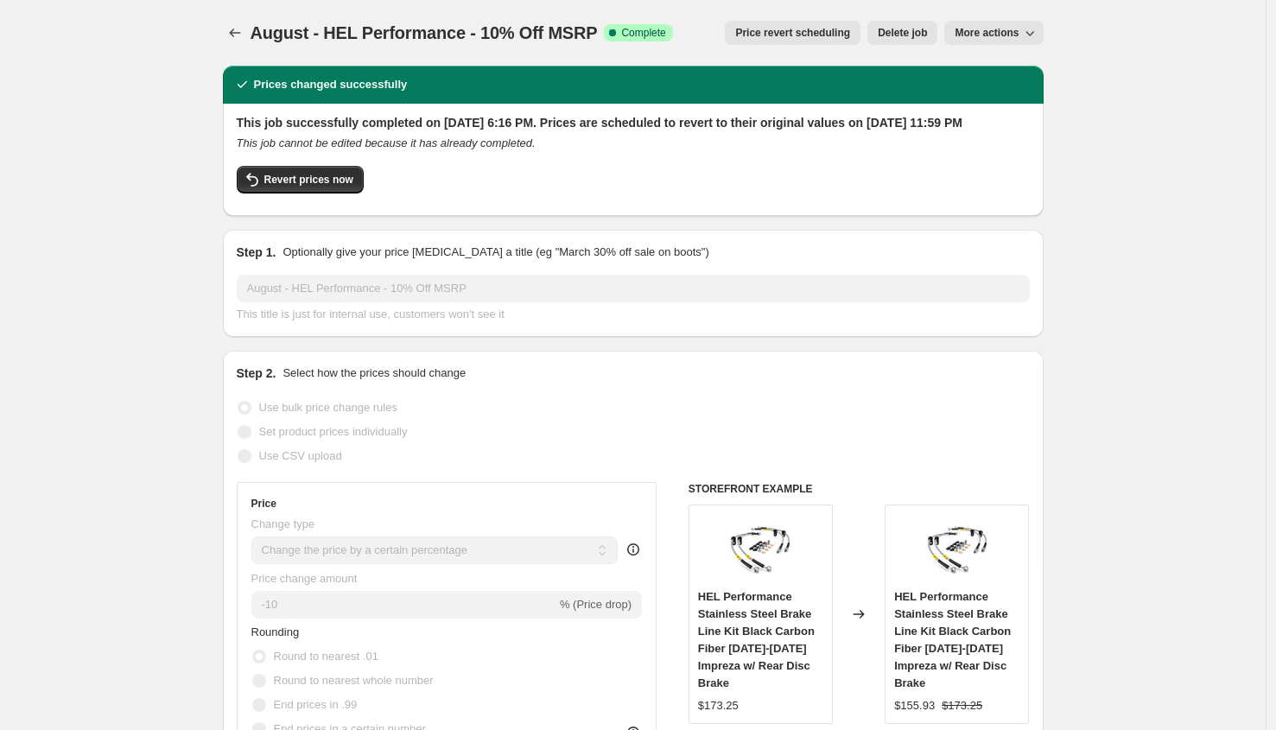
click at [995, 38] on span "More actions" at bounding box center [987, 33] width 64 height 14
click at [974, 68] on span "Copy to new job" at bounding box center [998, 68] width 80 height 13
select select "percentage"
select select "vendor"
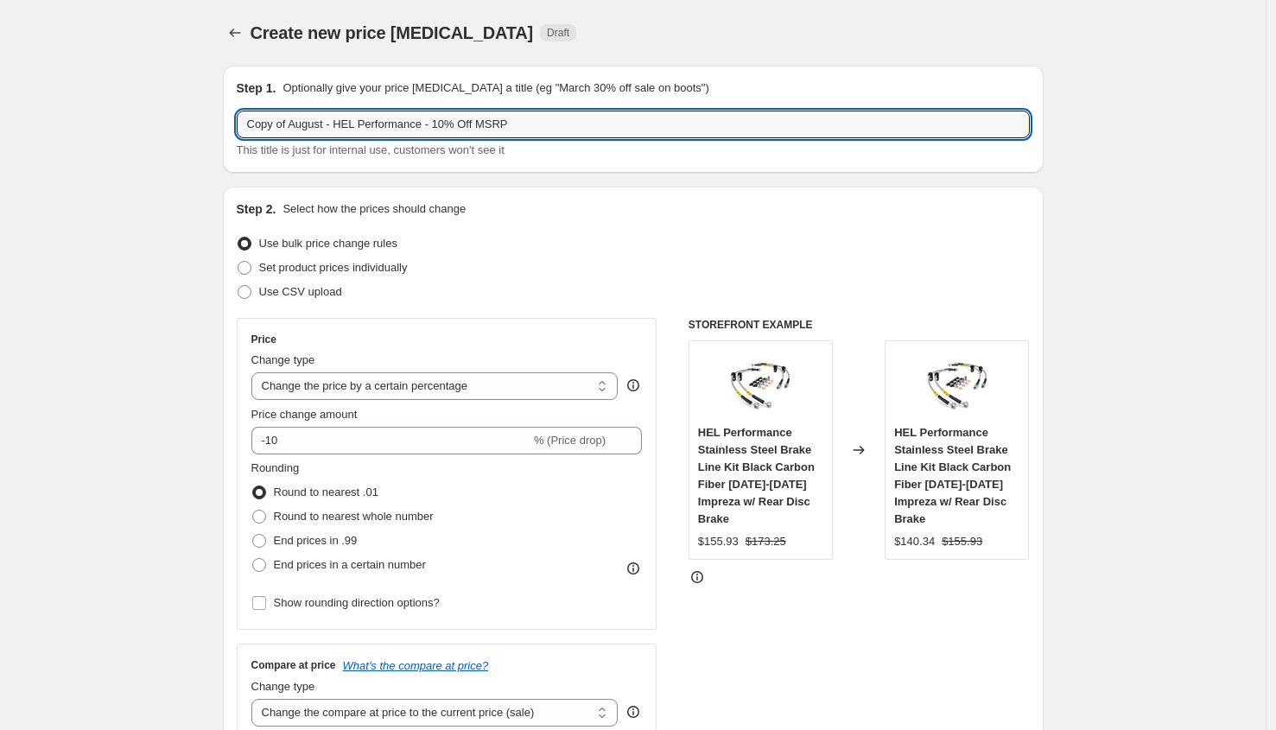
drag, startPoint x: 295, startPoint y: 127, endPoint x: 74, endPoint y: 104, distance: 221.6
drag, startPoint x: 392, startPoint y: 125, endPoint x: 303, endPoint y: 120, distance: 89.2
click at [303, 120] on input "August - HEL Performance - 10% Off MSRP" at bounding box center [633, 125] width 793 height 28
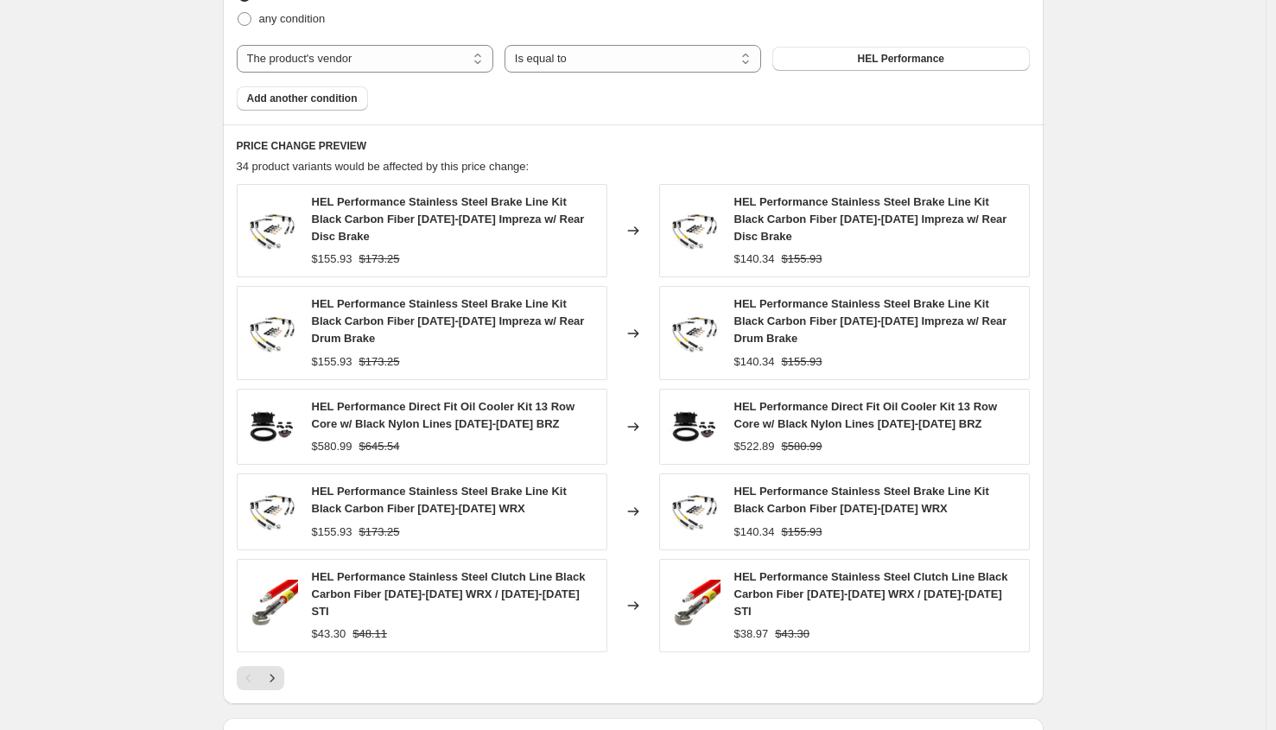
scroll to position [575, 0]
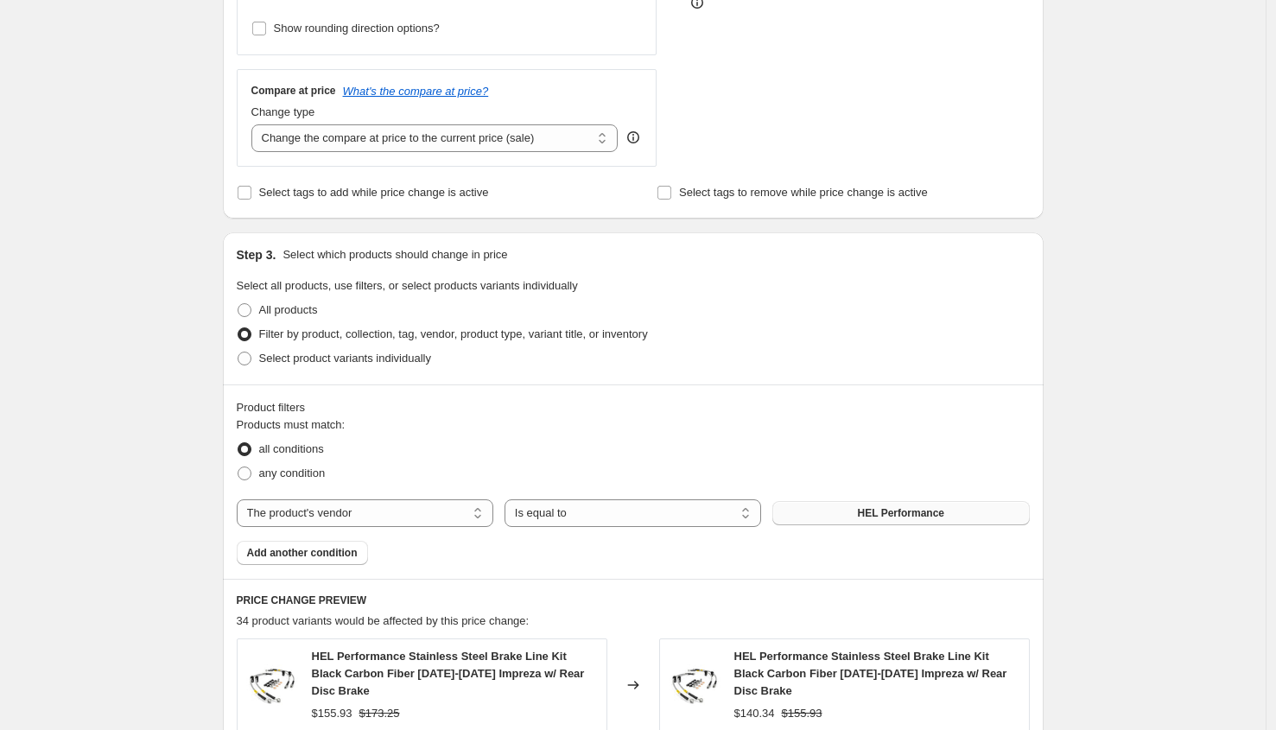
type input "August - Driven - 10% Off MSRP"
click at [900, 518] on span "HEL Performance" at bounding box center [901, 513] width 86 height 14
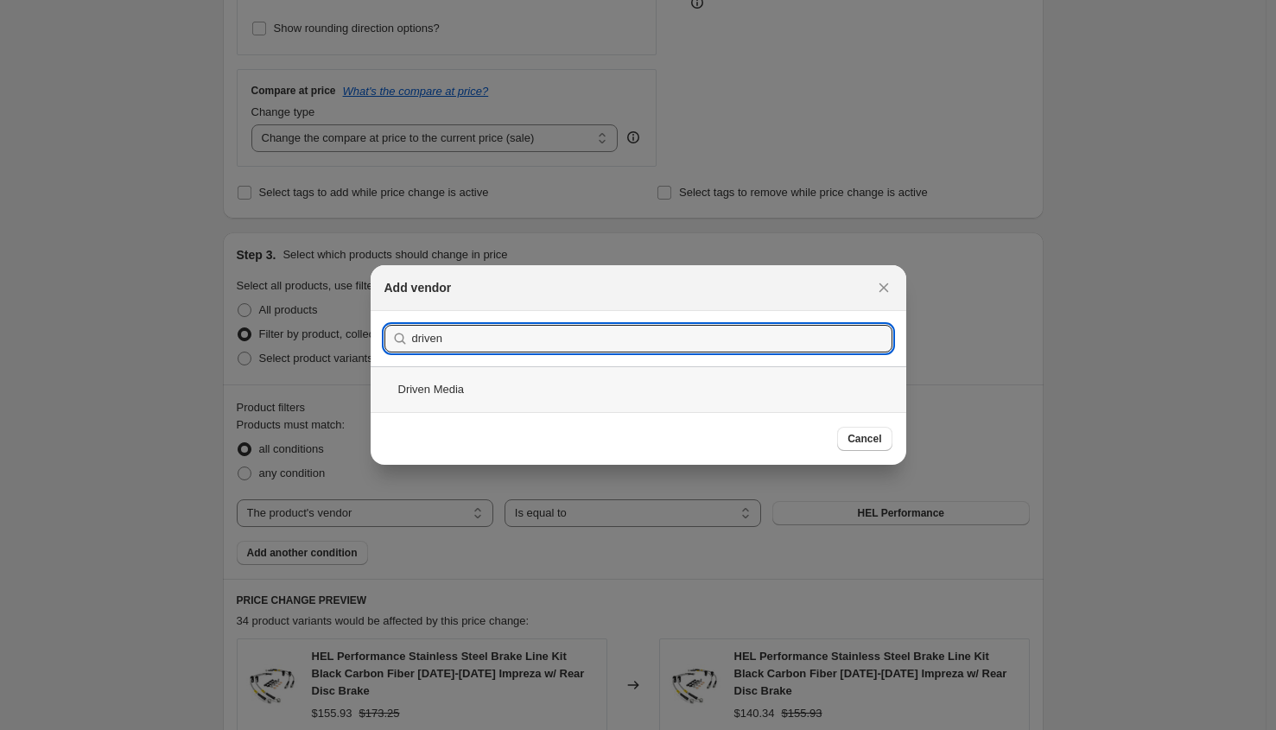
type input "driven"
click at [508, 374] on div "Driven Media" at bounding box center [639, 389] width 536 height 46
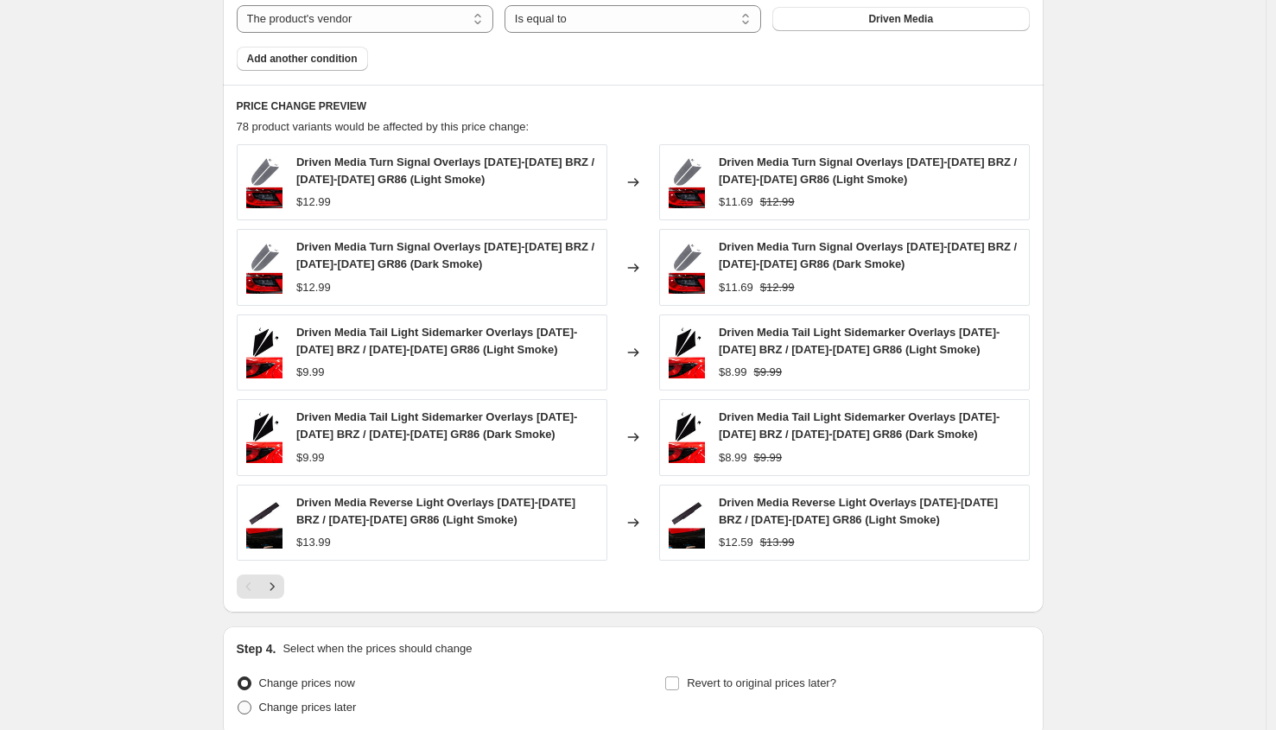
scroll to position [1219, 0]
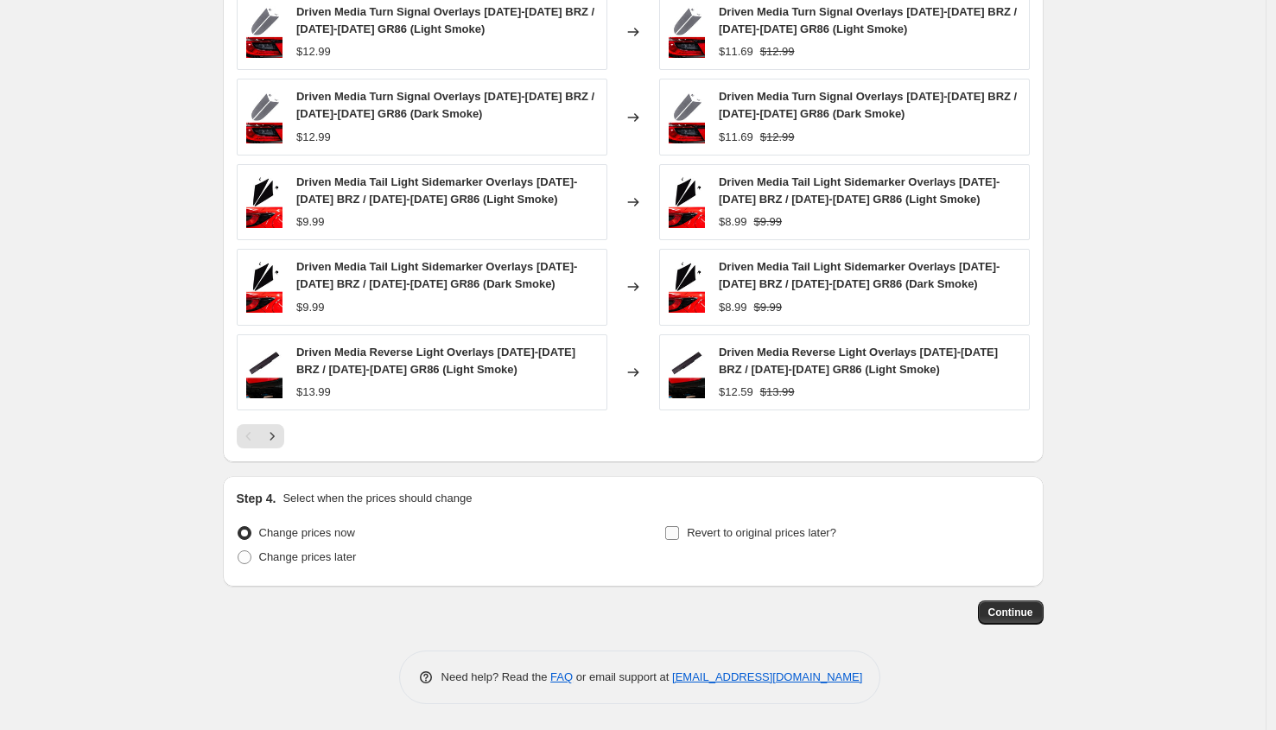
click at [696, 525] on span "Revert to original prices later?" at bounding box center [762, 533] width 150 height 17
click at [679, 526] on input "Revert to original prices later?" at bounding box center [672, 533] width 14 height 14
checkbox input "true"
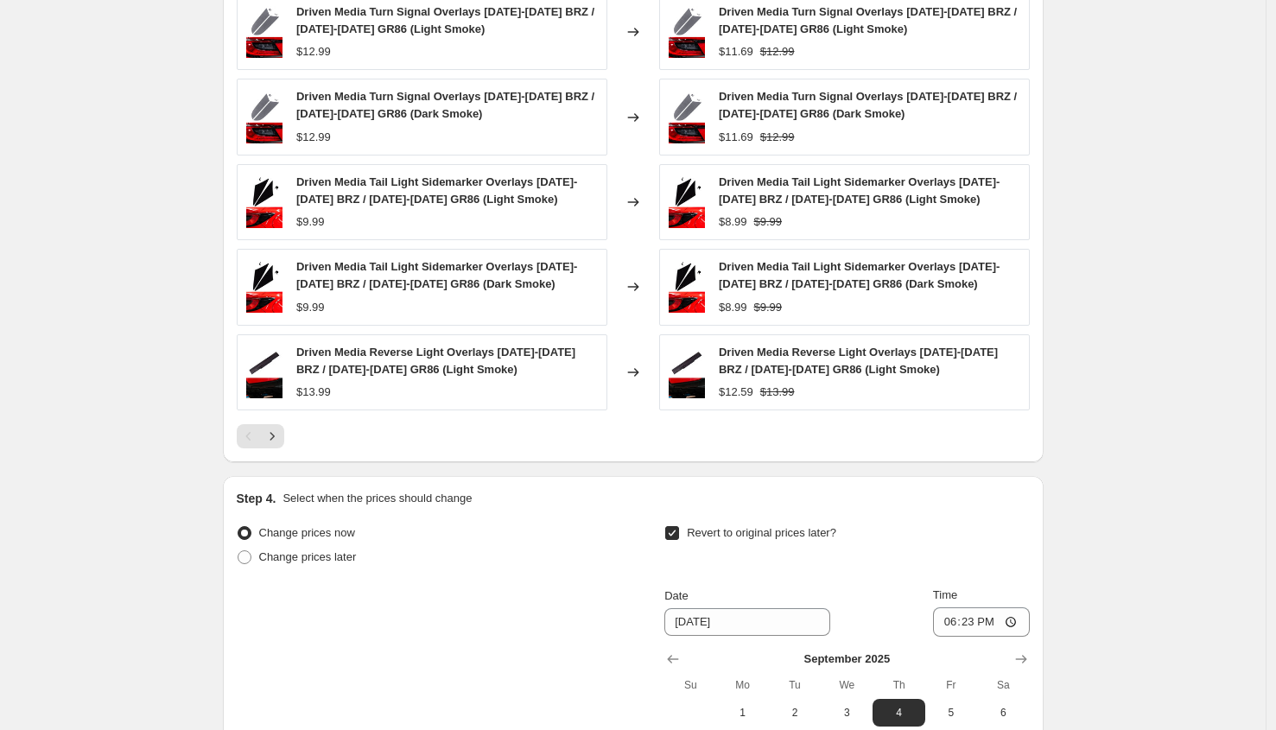
scroll to position [1515, 0]
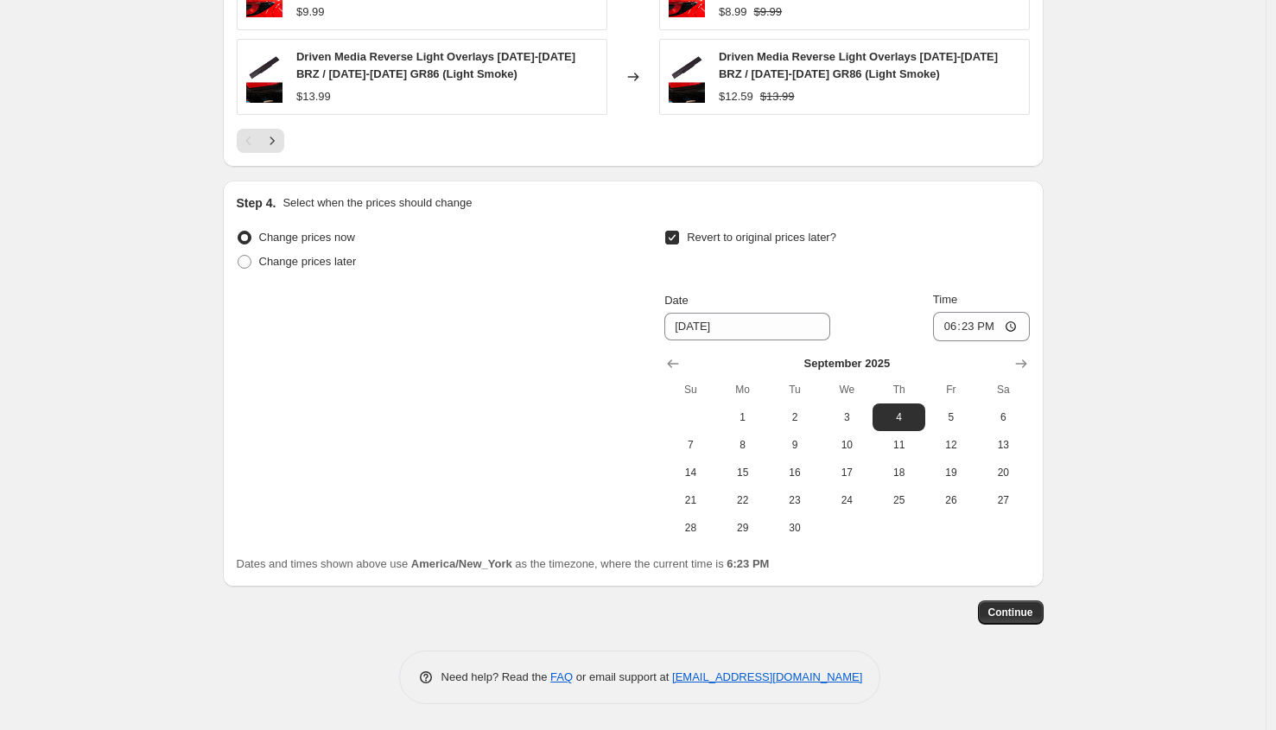
drag, startPoint x: 797, startPoint y: 420, endPoint x: 872, endPoint y: 391, distance: 80.7
click at [796, 420] on span "2" at bounding box center [795, 417] width 38 height 14
type input "[DATE]"
click at [955, 324] on input "18:23" at bounding box center [981, 326] width 97 height 29
type input "23:59"
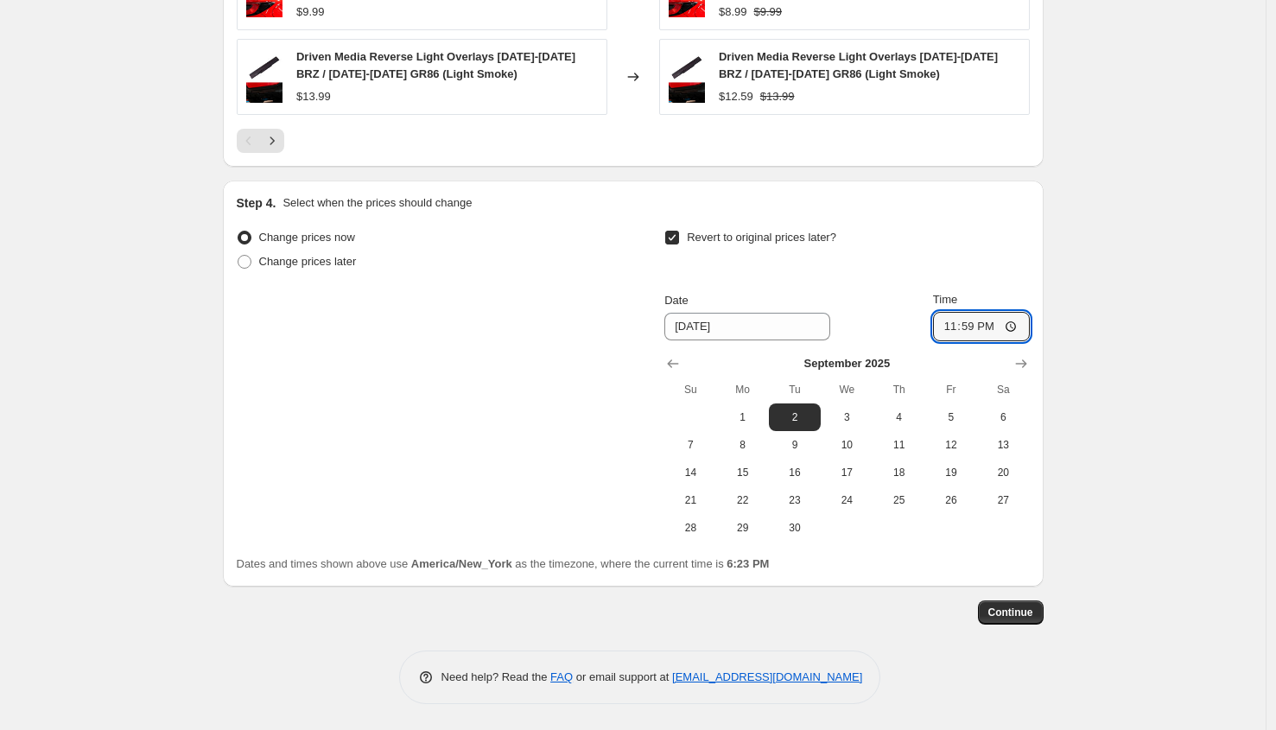
click at [1021, 619] on span "Continue" at bounding box center [1011, 613] width 45 height 14
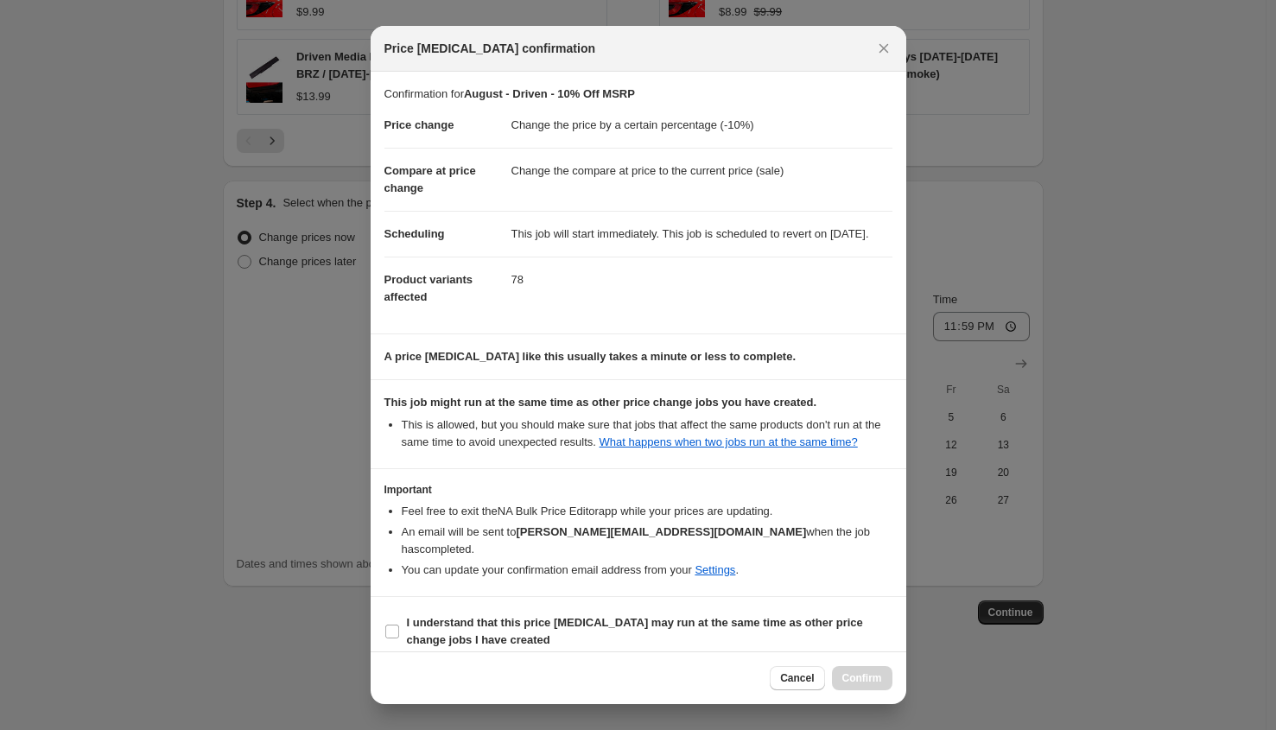
scroll to position [32, 0]
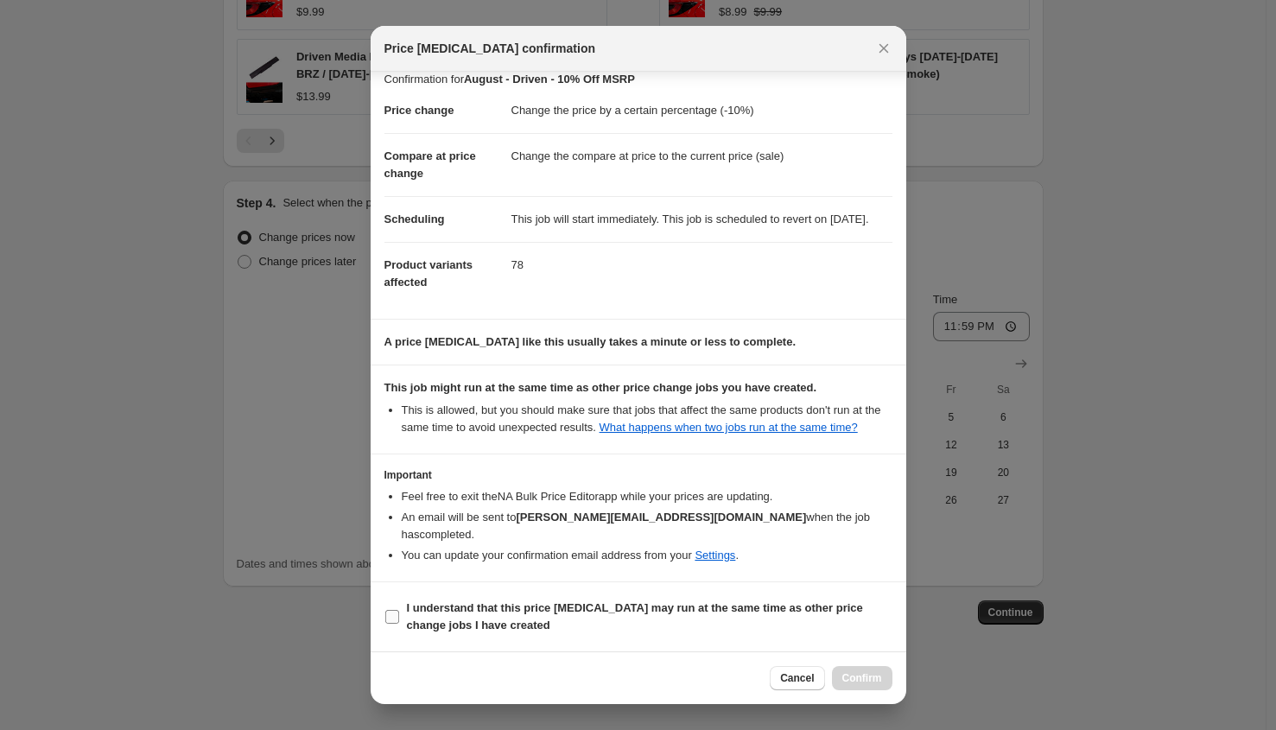
click at [457, 598] on label "I understand that this price [MEDICAL_DATA] may run at the same time as other p…" at bounding box center [639, 616] width 508 height 41
click at [399, 610] on input "I understand that this price [MEDICAL_DATA] may run at the same time as other p…" at bounding box center [392, 617] width 14 height 14
checkbox input "true"
click at [852, 684] on span "Confirm" at bounding box center [863, 678] width 40 height 14
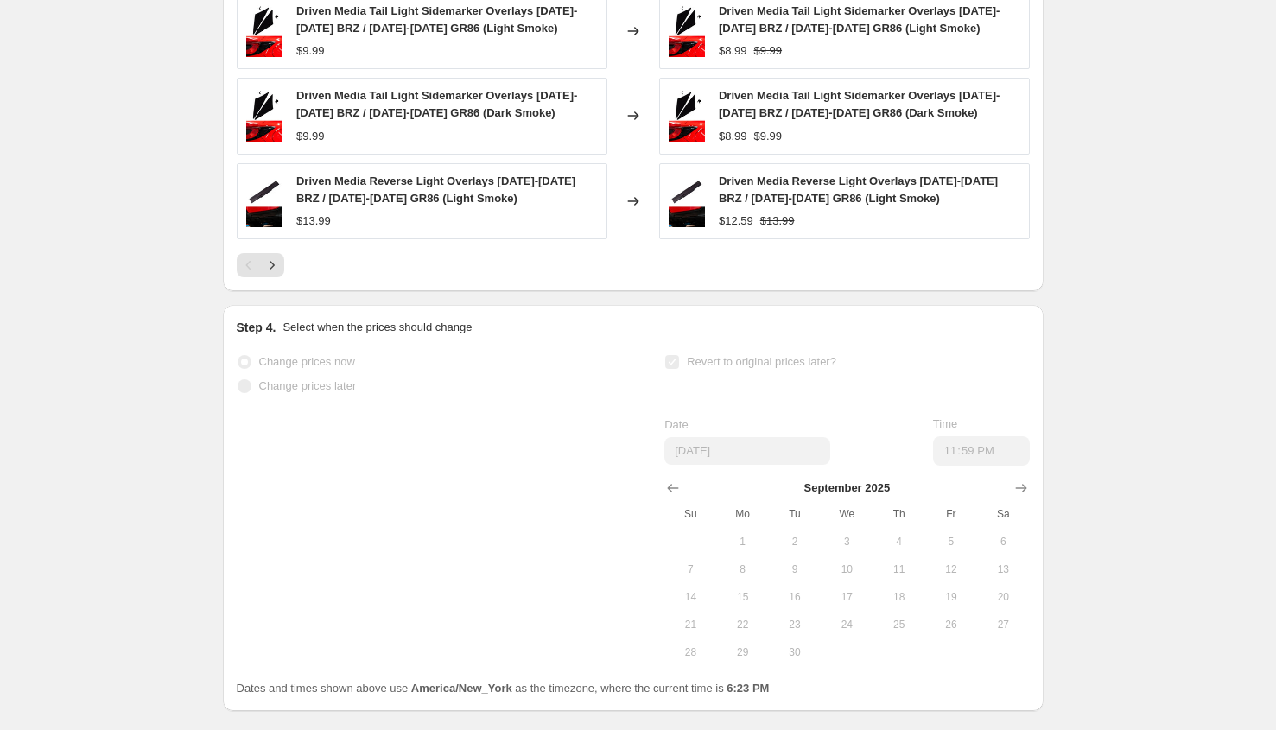
scroll to position [1560, 0]
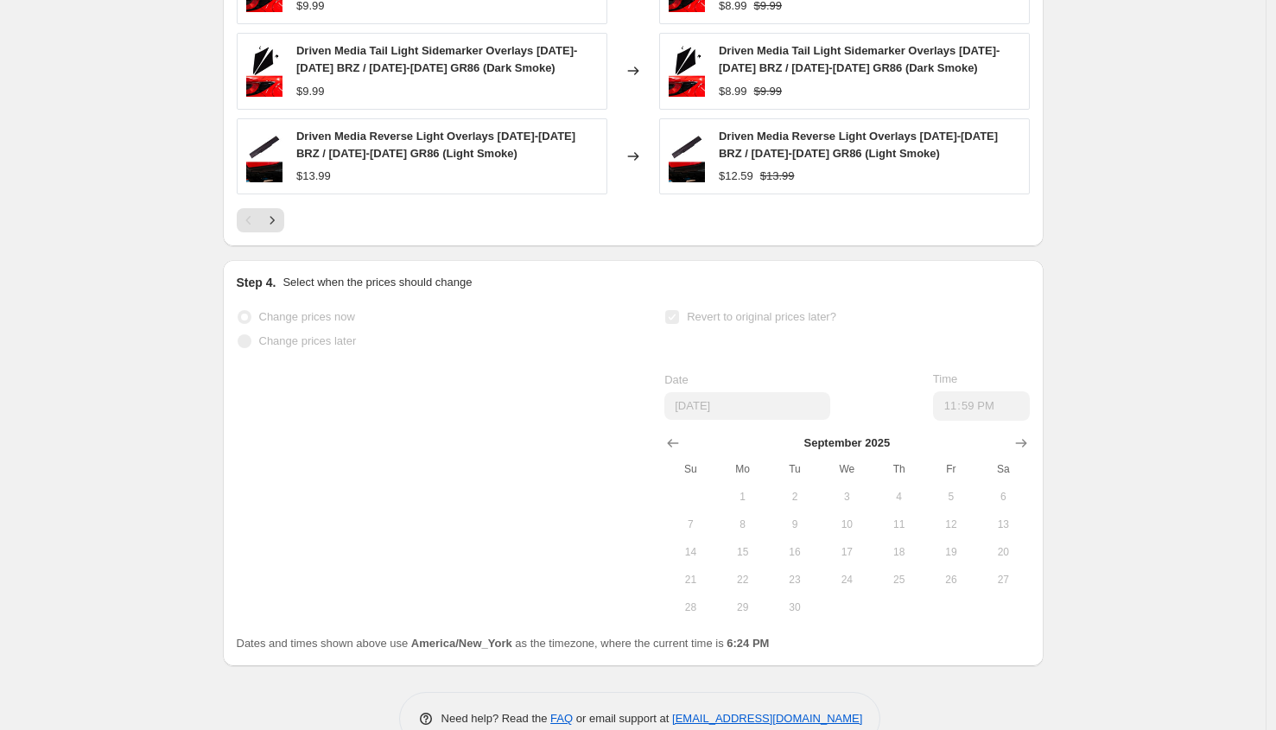
select select "percentage"
select select "vendor"
